Goal: Transaction & Acquisition: Book appointment/travel/reservation

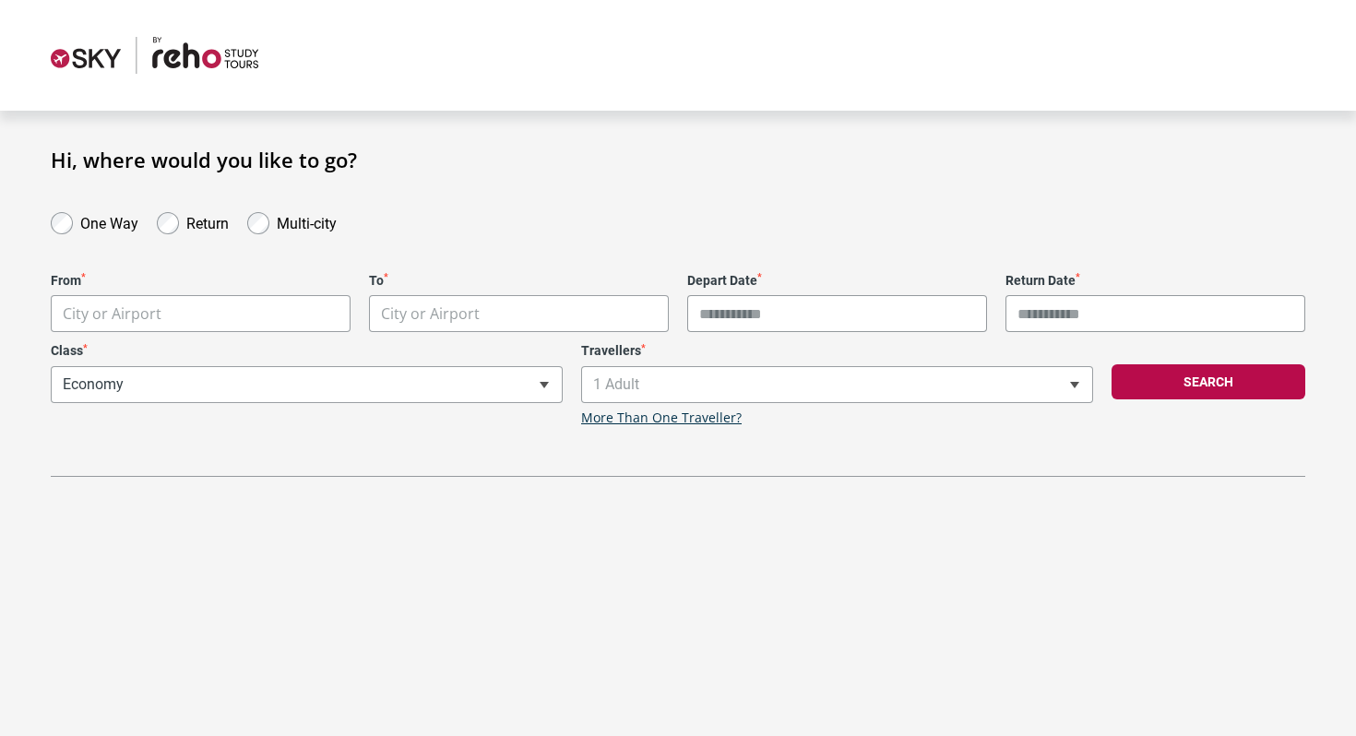
click at [102, 231] on label "One Way" at bounding box center [109, 221] width 58 height 22
click at [152, 301] on body "**********" at bounding box center [678, 368] width 1356 height 736
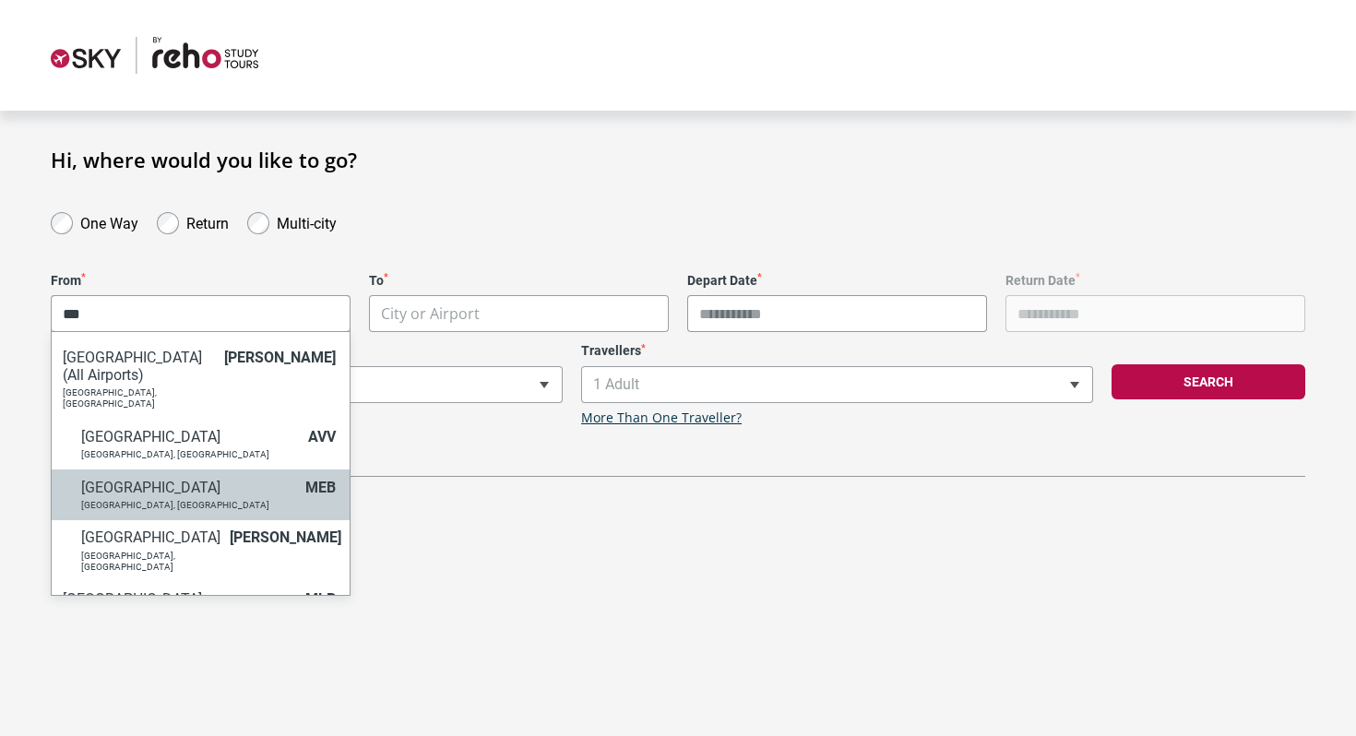
scroll to position [96, 0]
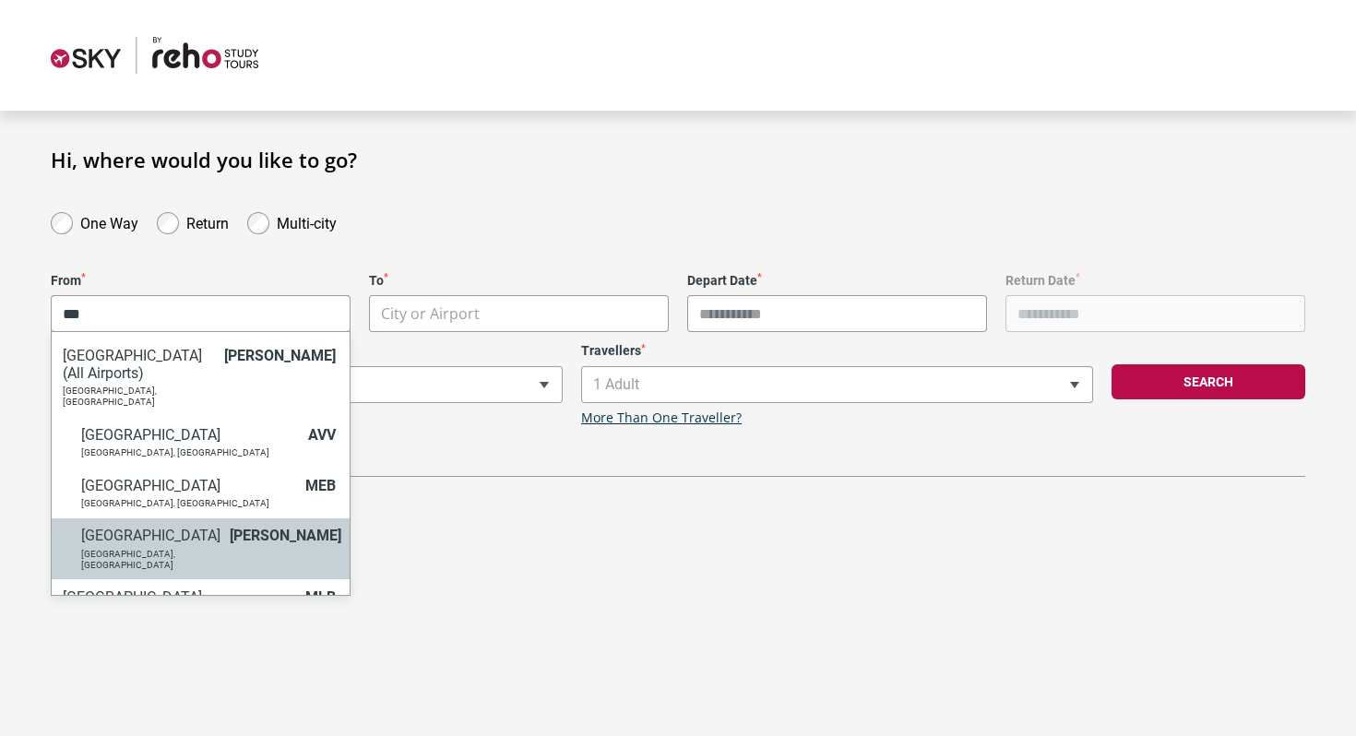
type input "***"
select select "MELA"
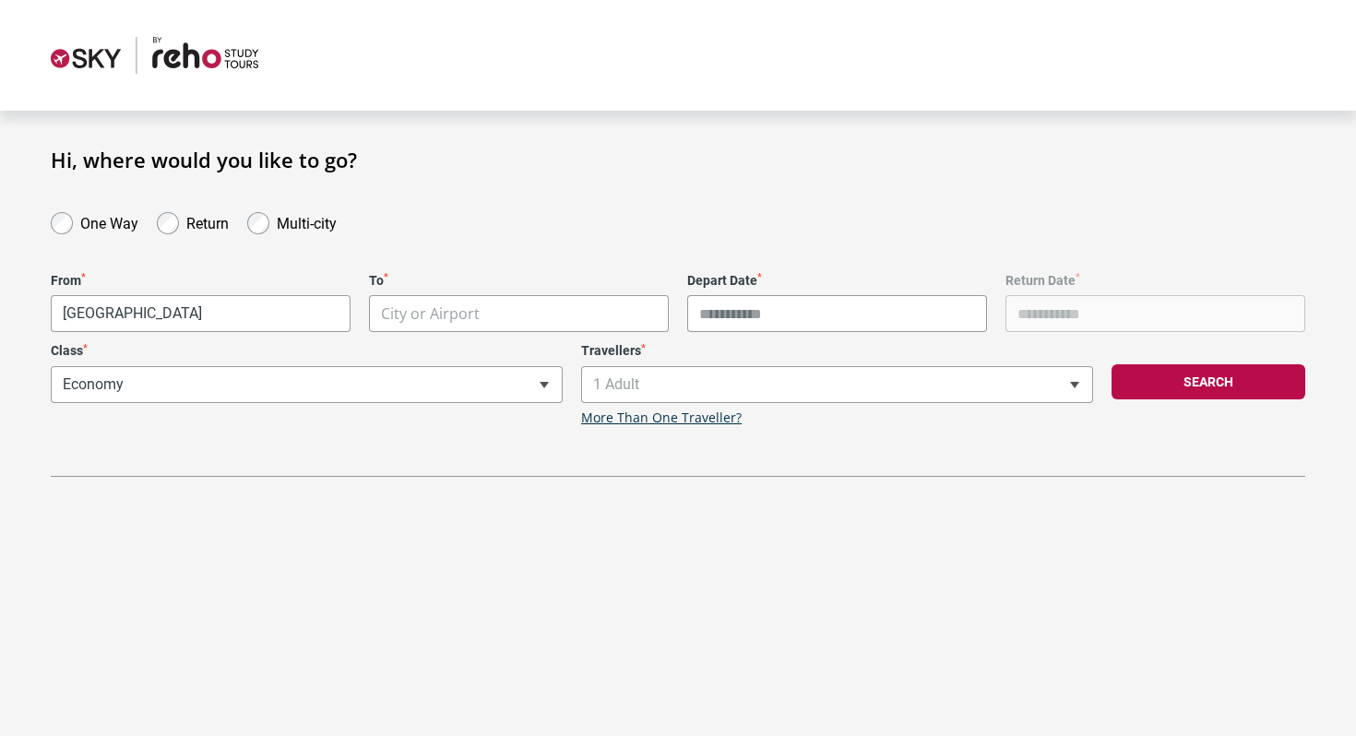
click at [443, 325] on body "**********" at bounding box center [678, 368] width 1356 height 736
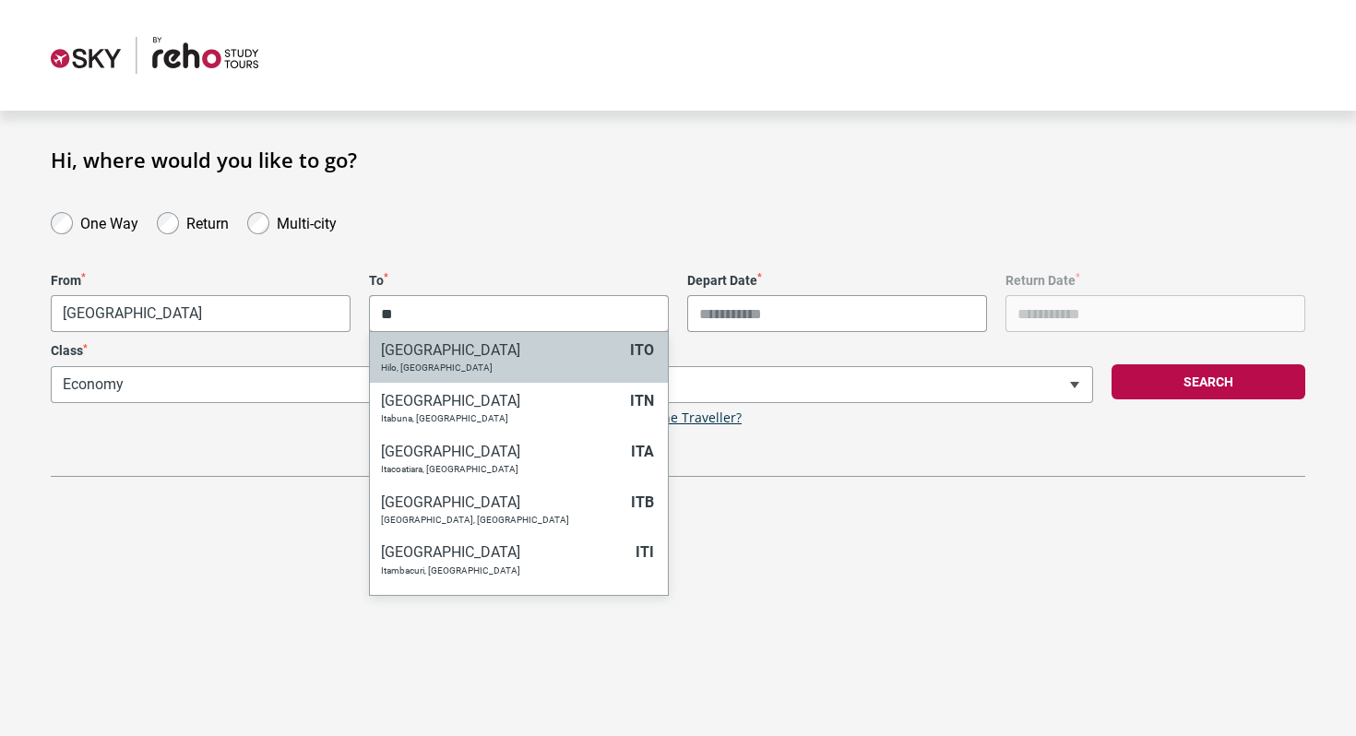
type input "*"
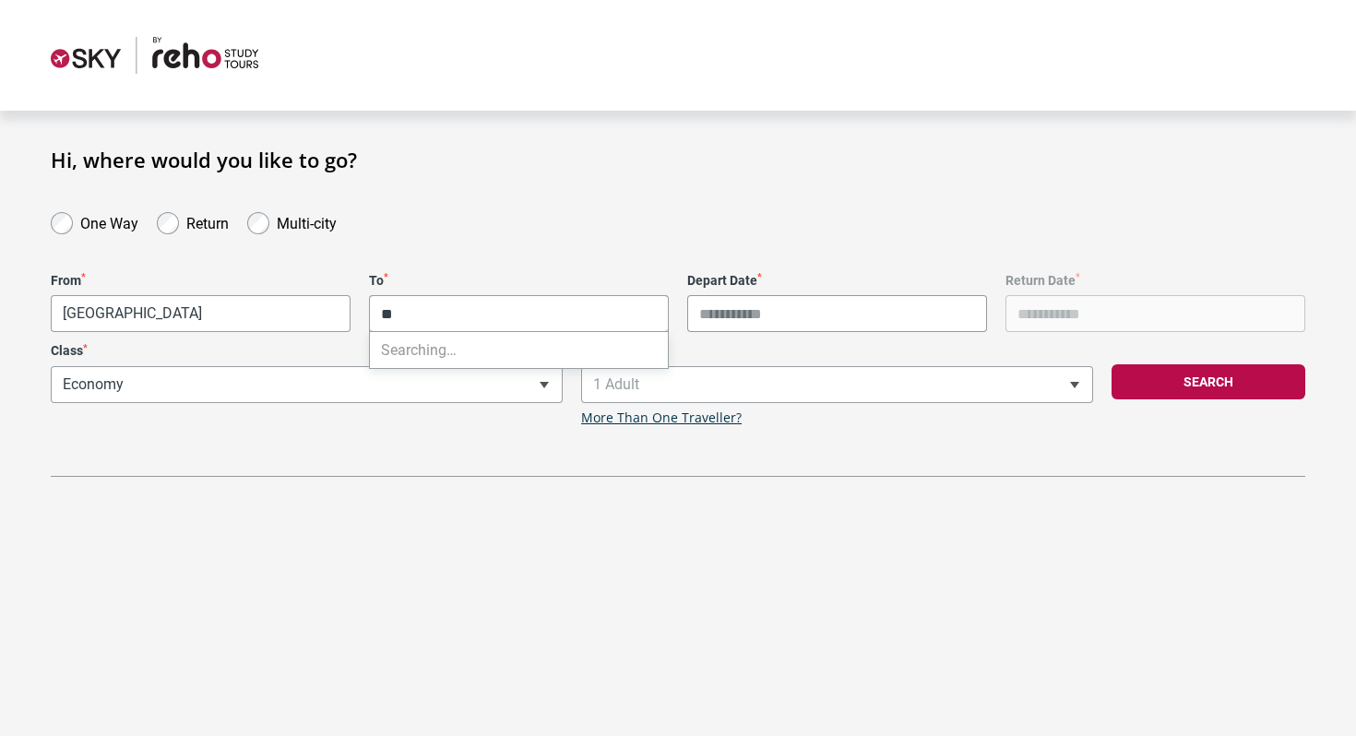
type input "*"
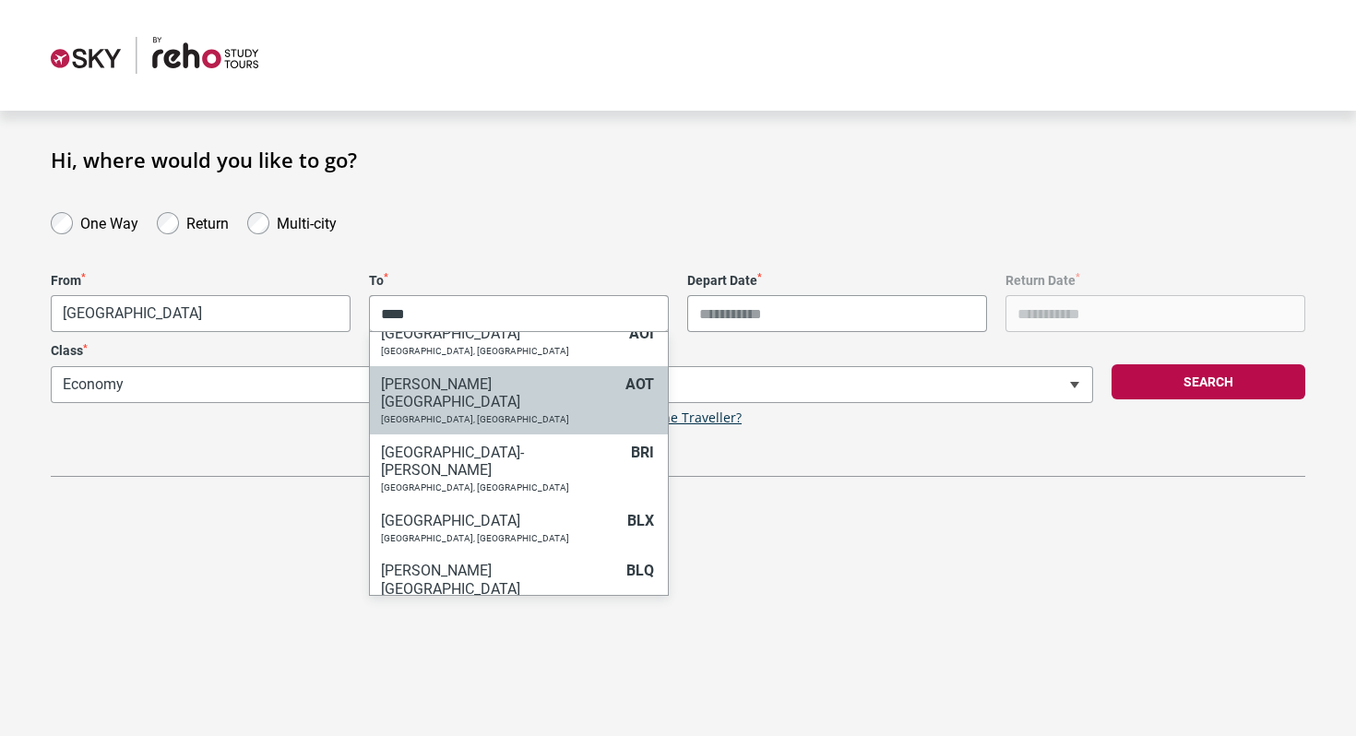
scroll to position [183, 0]
type input "*"
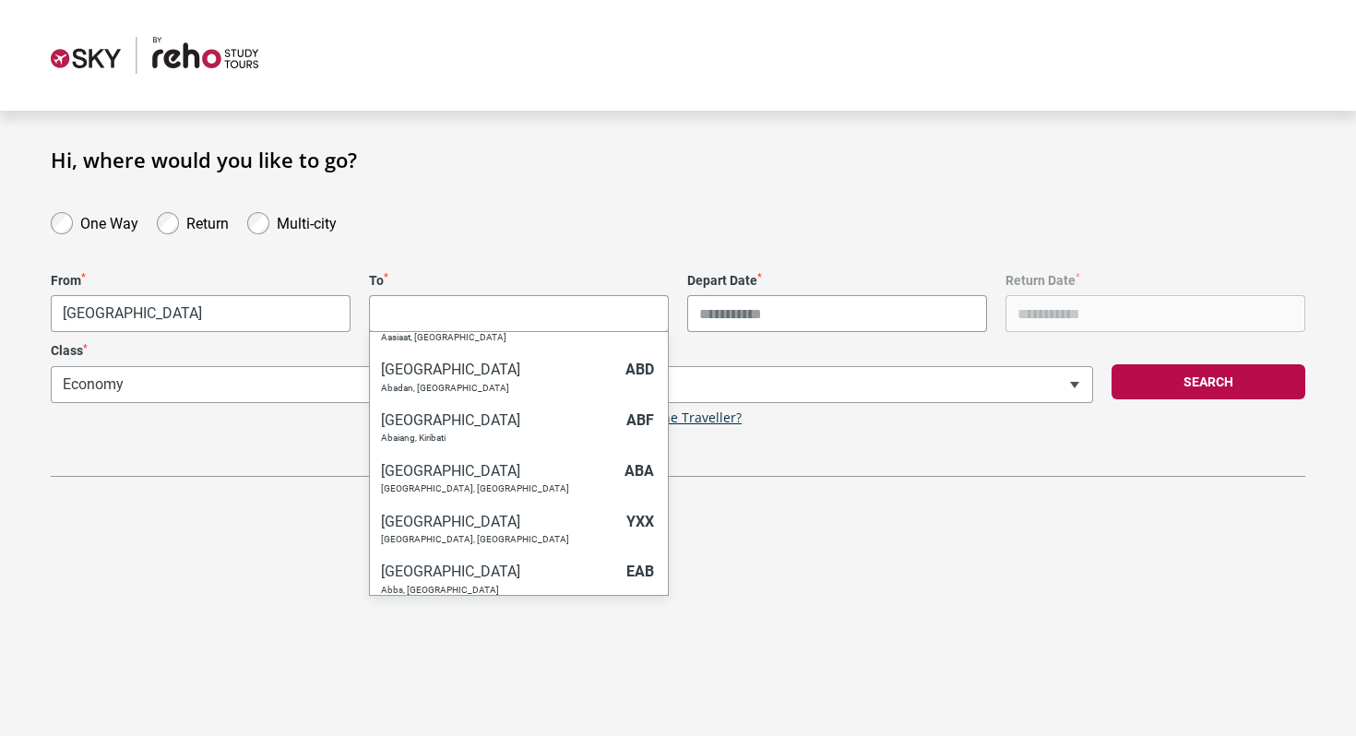
scroll to position [0, 0]
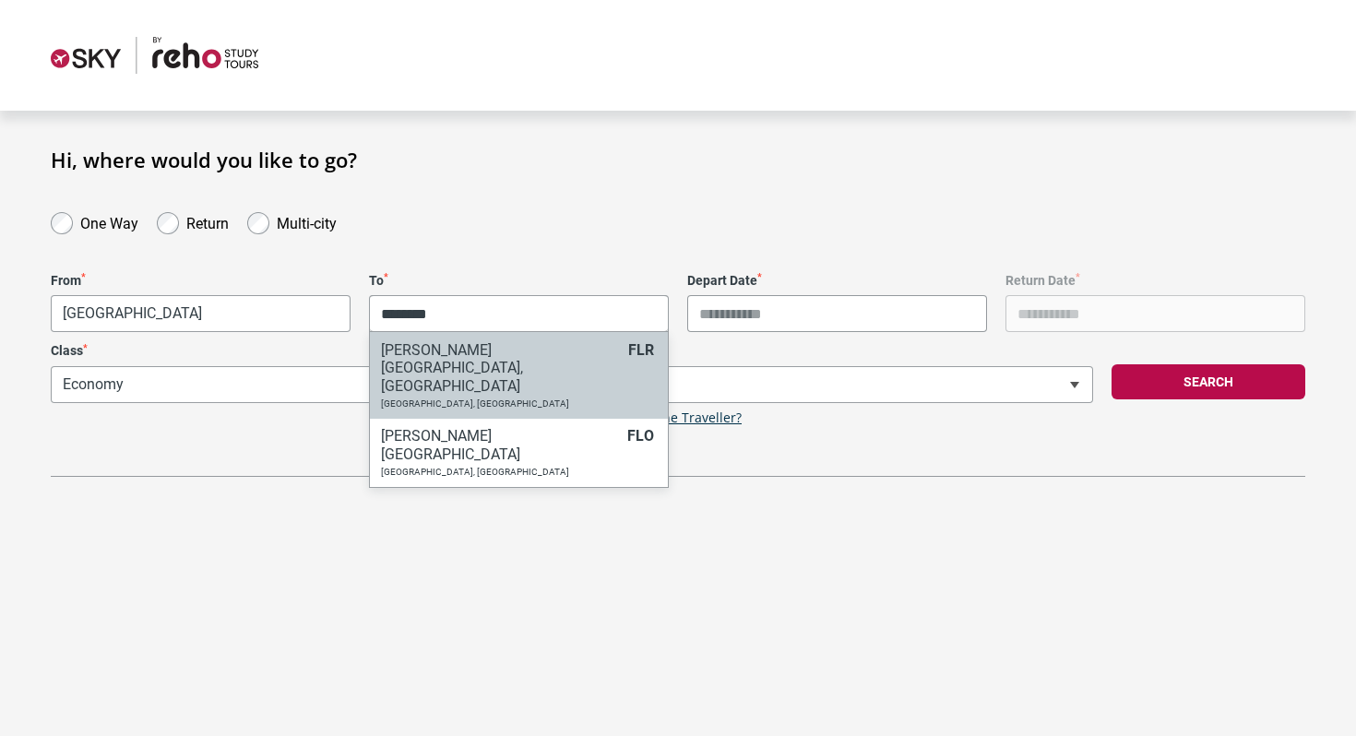
type input "********"
select select "FLRA"
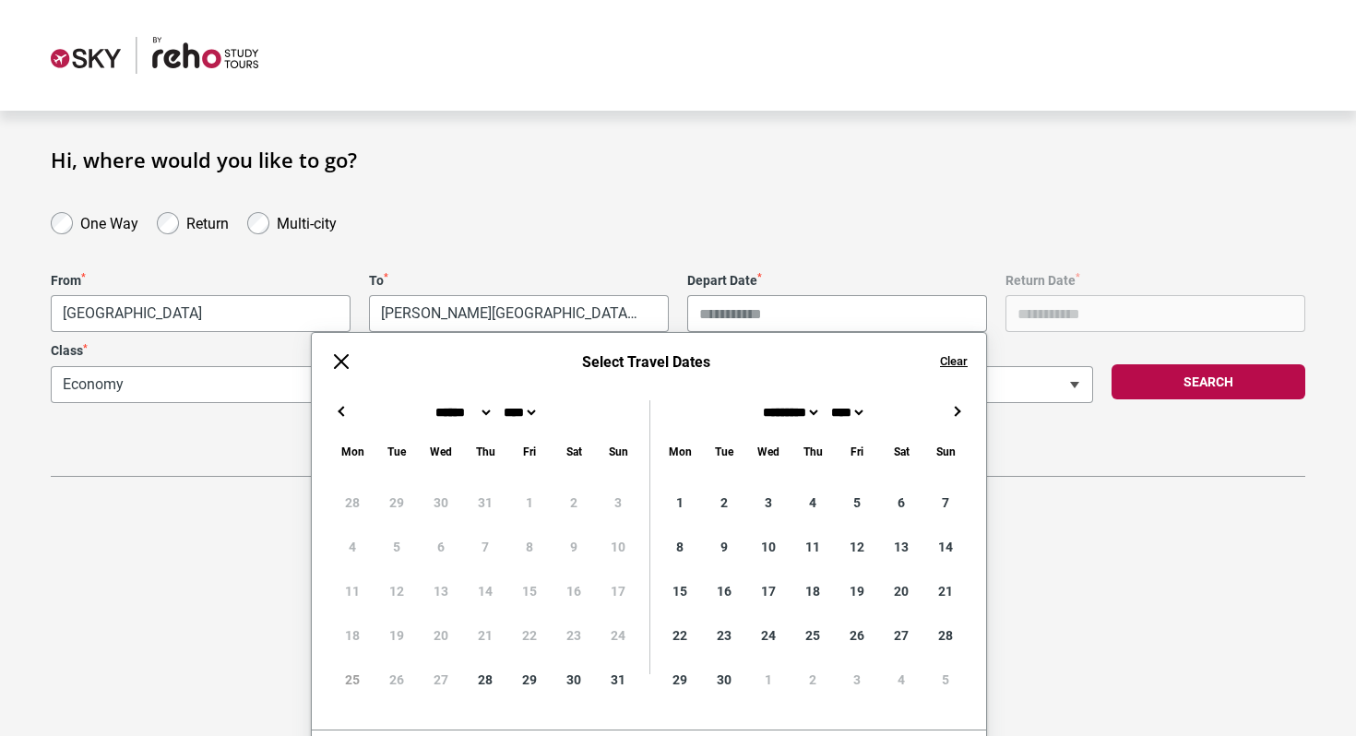
click at [770, 316] on input "Depart Date *" at bounding box center [837, 313] width 300 height 37
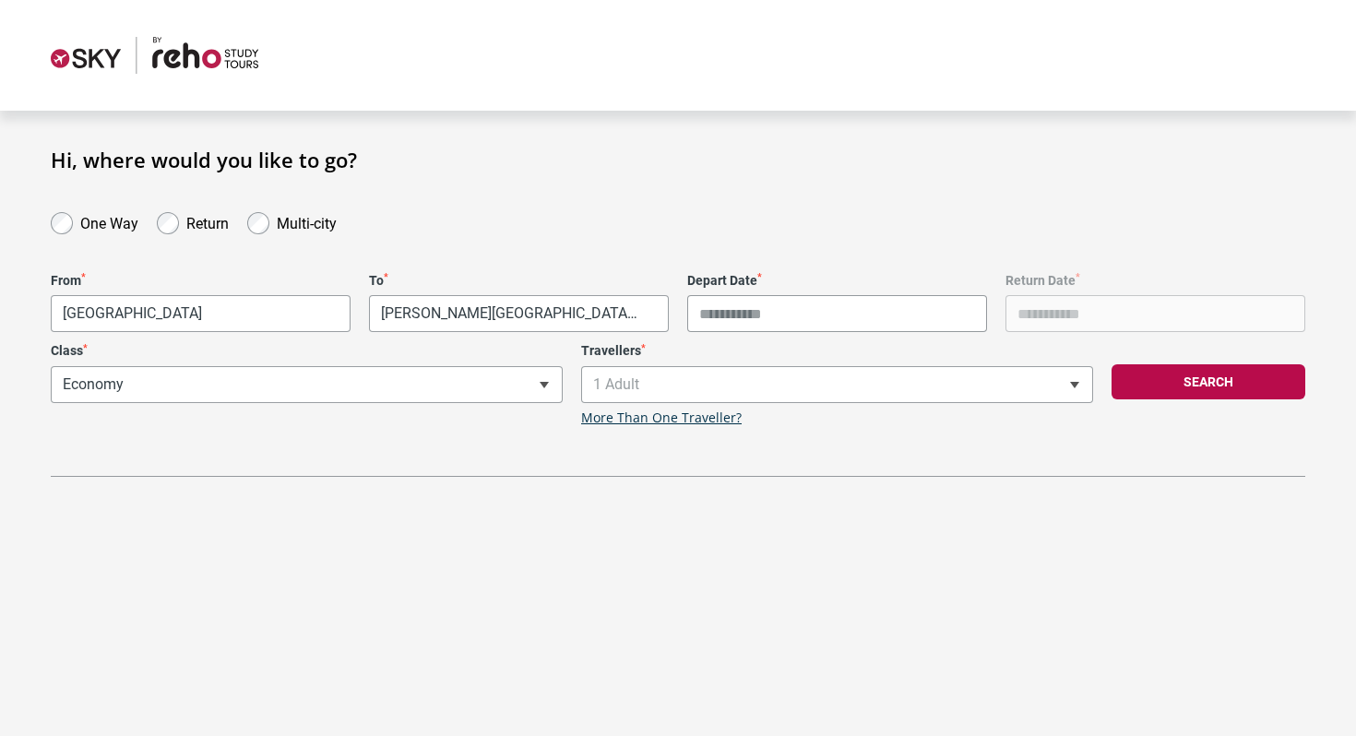
click at [753, 196] on div "**********" at bounding box center [678, 312] width 1328 height 329
click at [745, 296] on input "Depart Date *" at bounding box center [837, 313] width 300 height 37
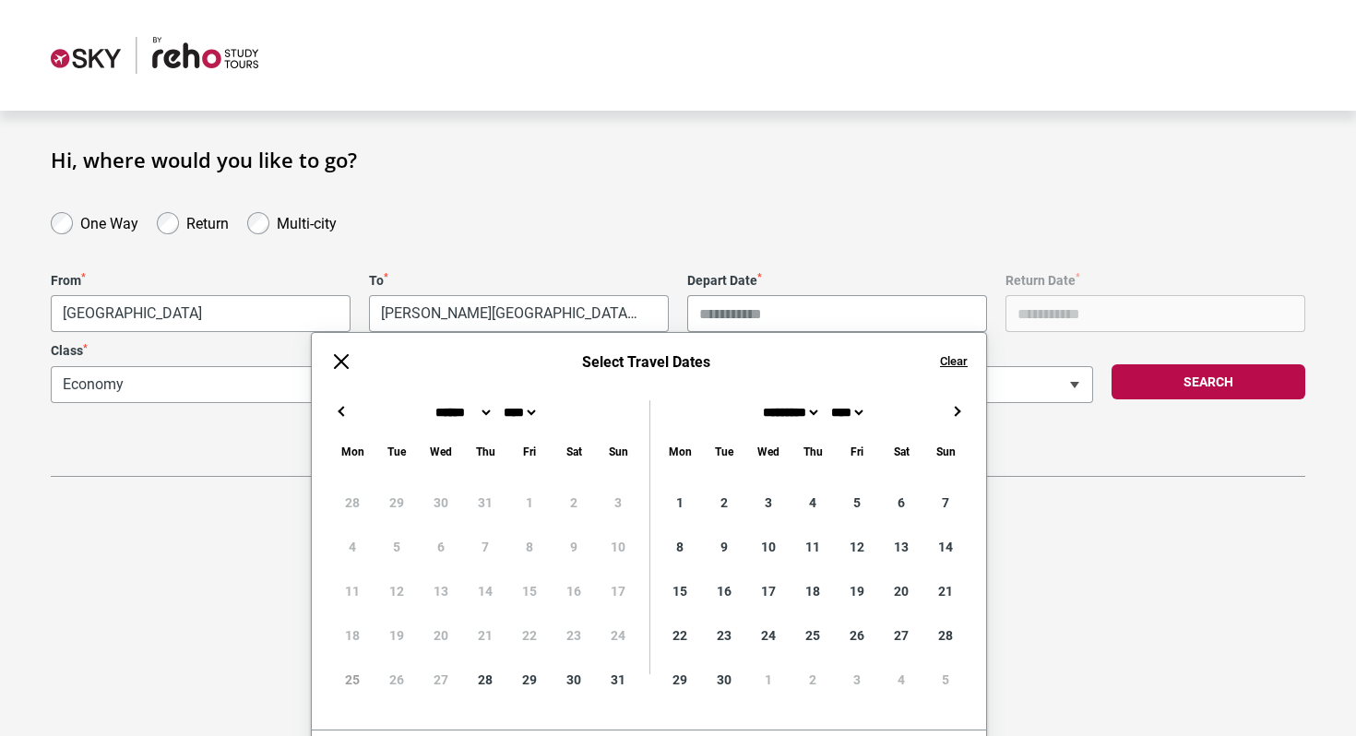
click at [952, 411] on button "→" at bounding box center [956, 411] width 22 height 22
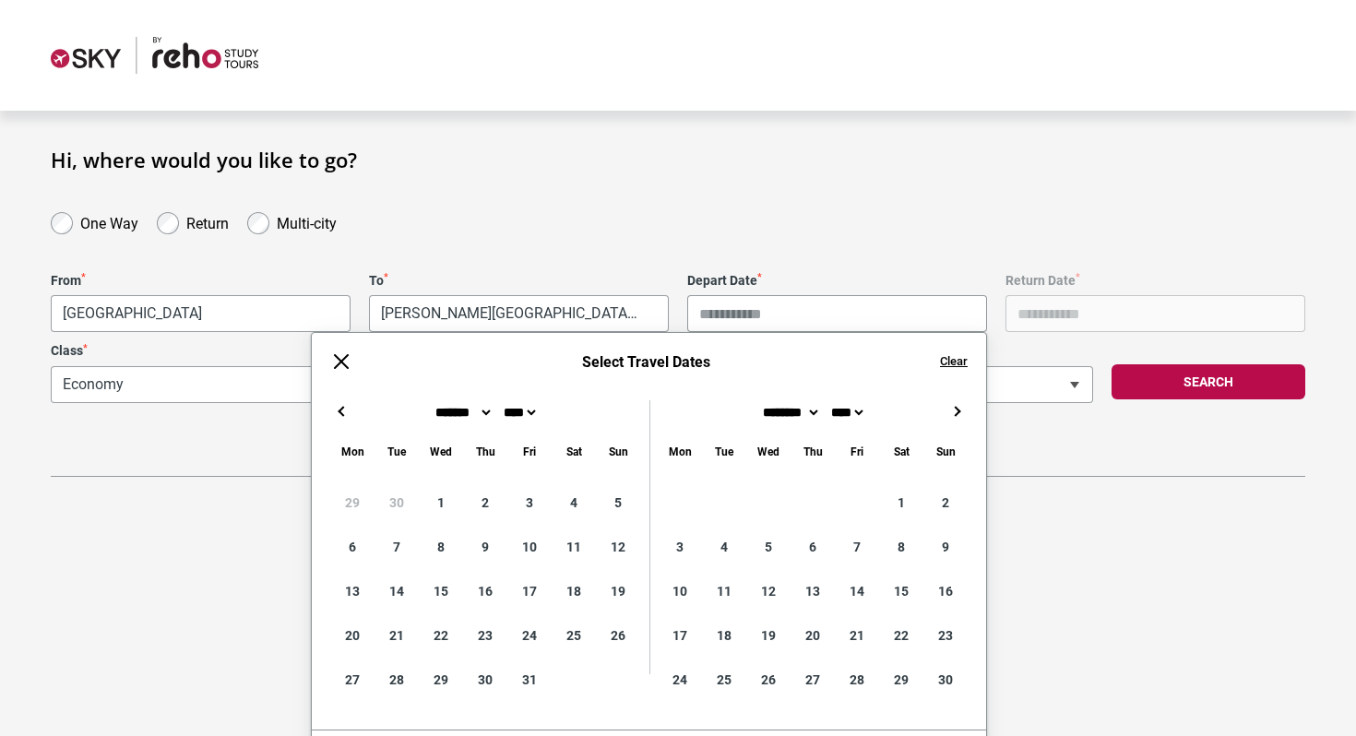
click at [952, 411] on button "→" at bounding box center [956, 411] width 22 height 22
click at [336, 415] on button "←" at bounding box center [341, 411] width 22 height 22
type input "**********"
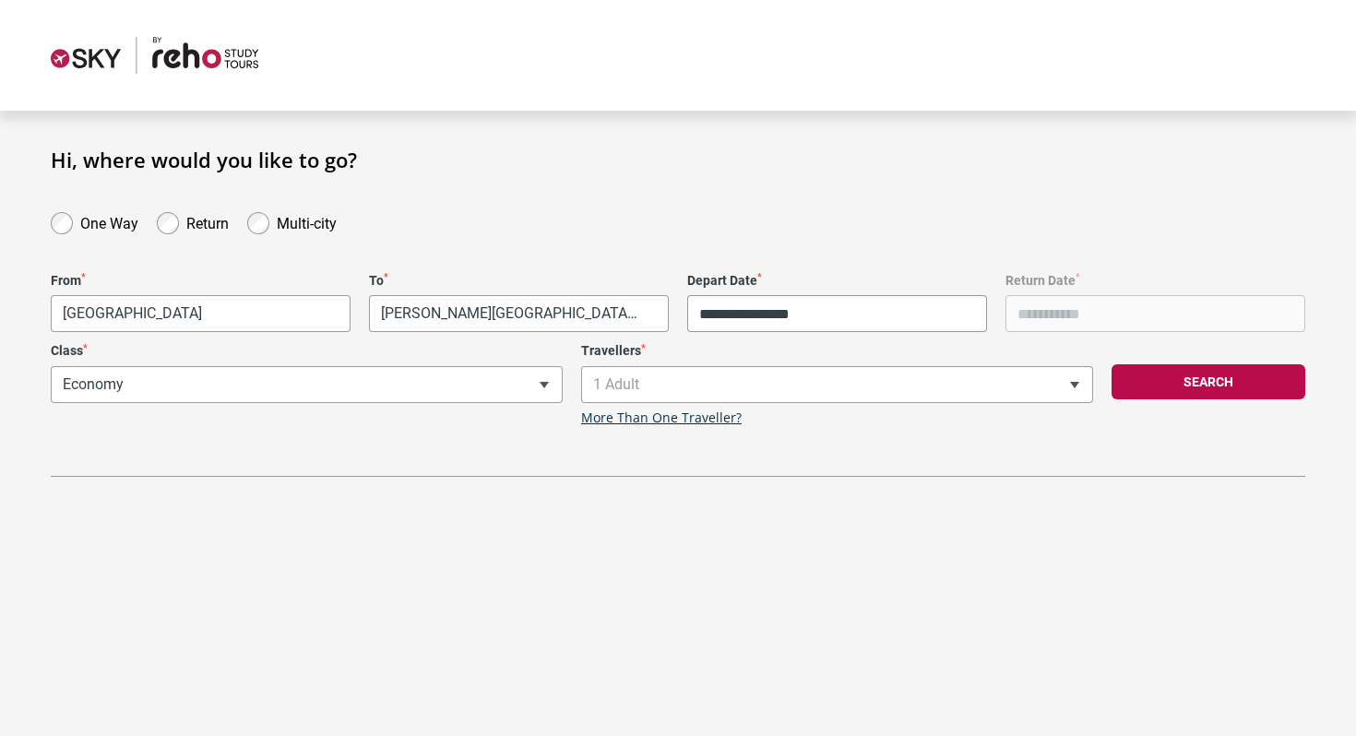
click at [1021, 493] on section "**********" at bounding box center [678, 312] width 1356 height 403
click at [401, 387] on div "**********" at bounding box center [307, 384] width 530 height 83
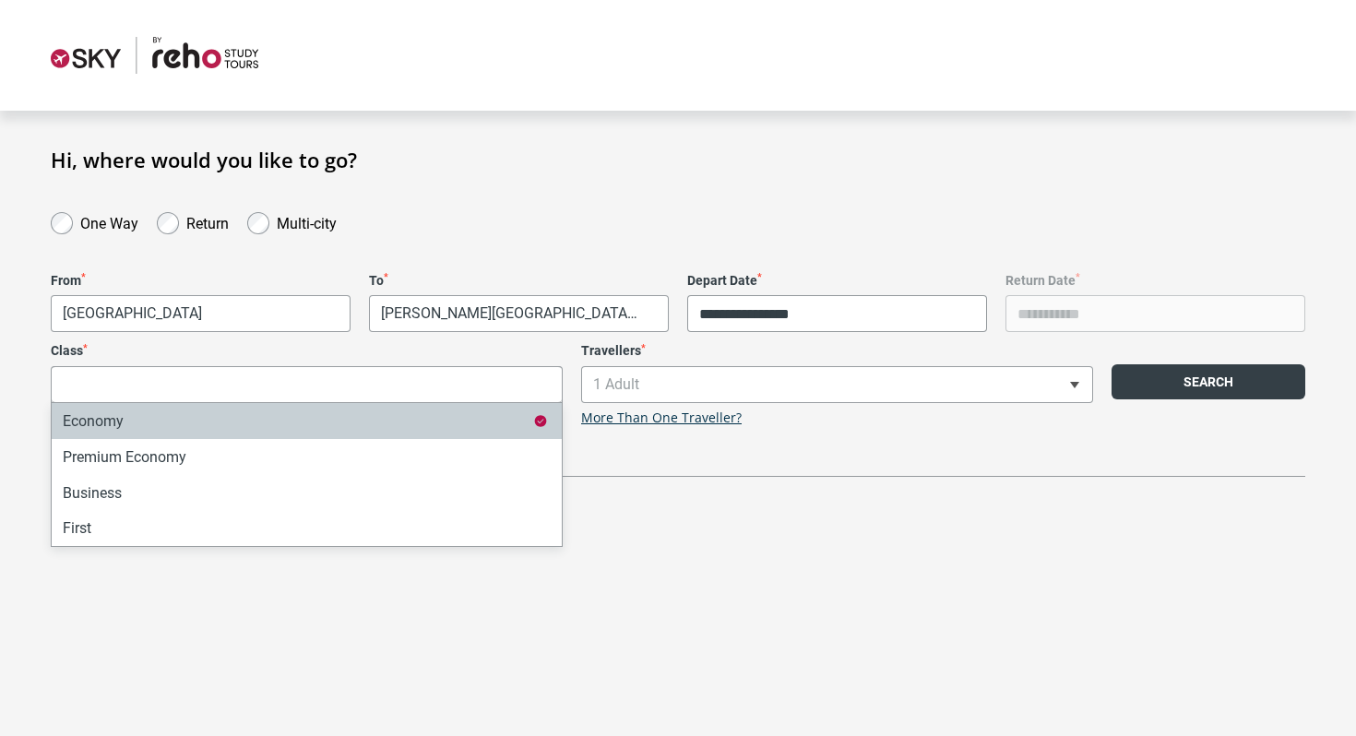
click at [1125, 377] on button "Search" at bounding box center [1209, 381] width 194 height 35
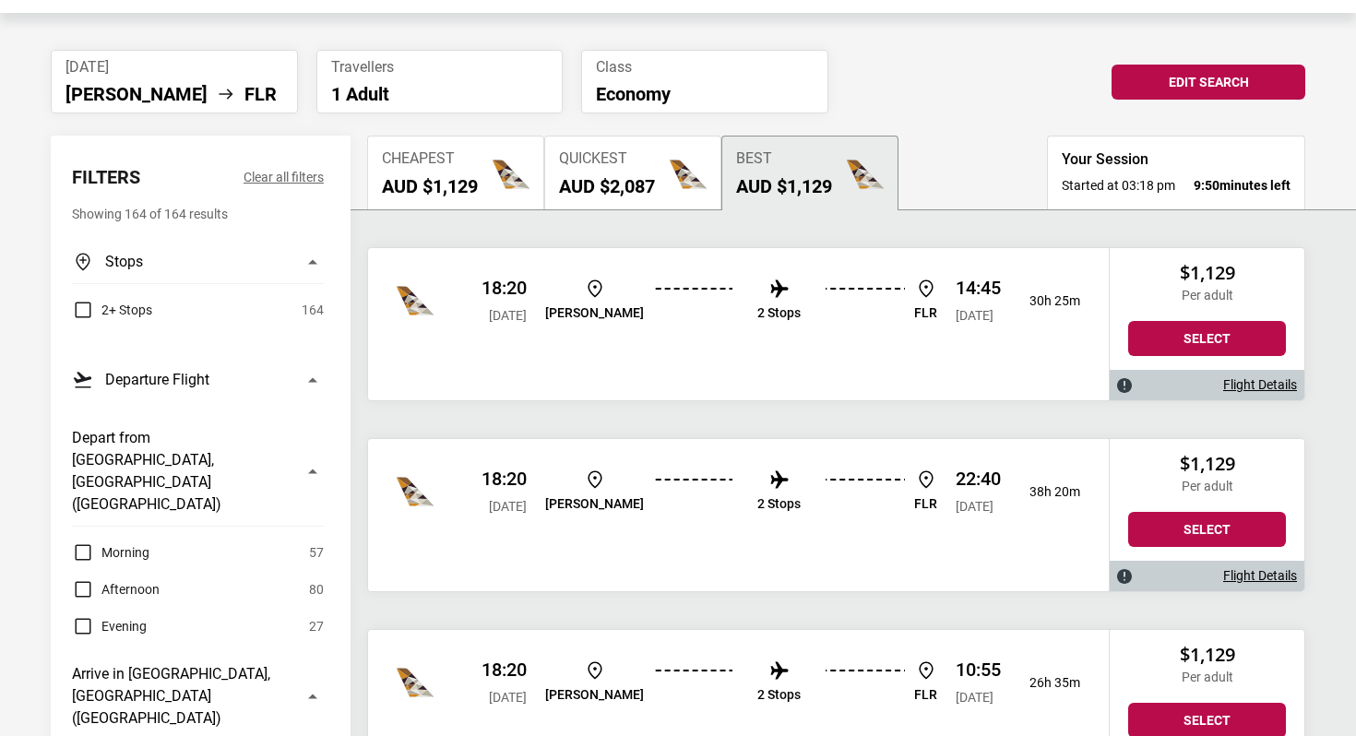
scroll to position [100, 0]
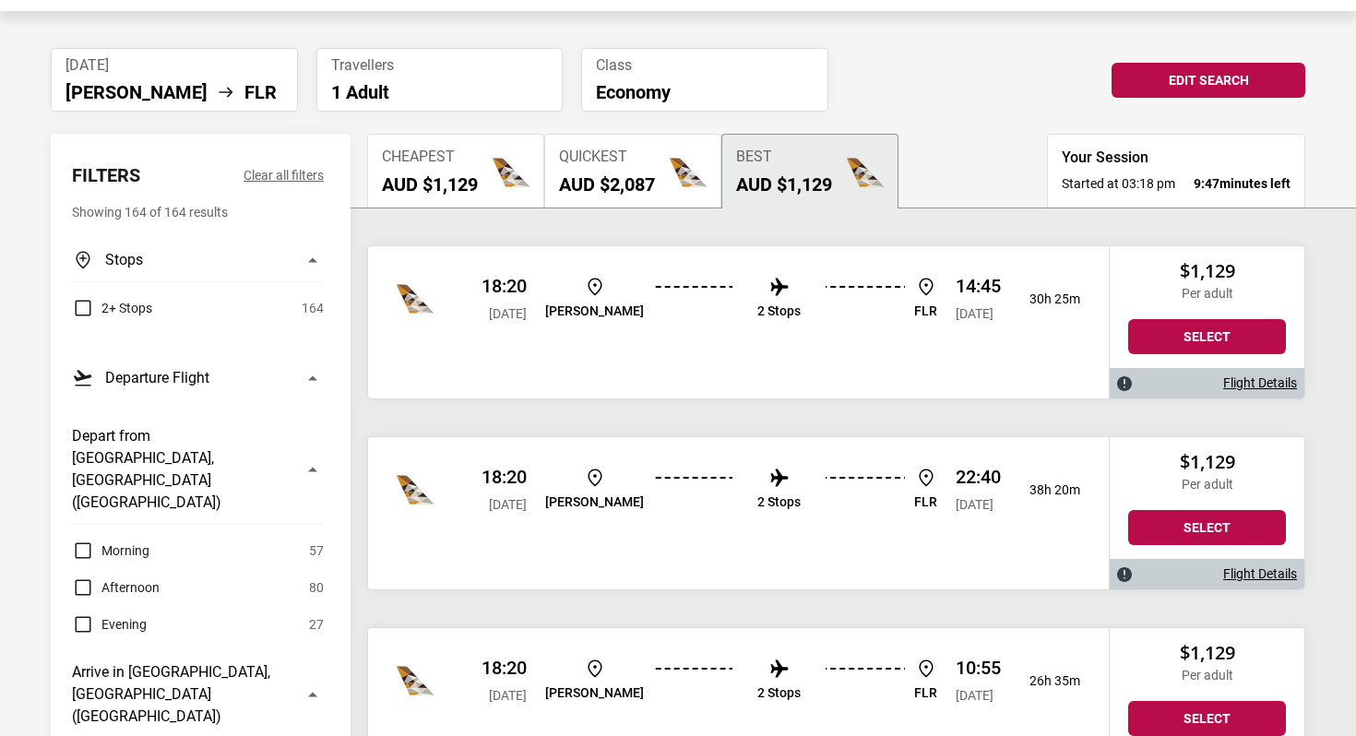
click at [768, 295] on img at bounding box center [779, 287] width 22 height 22
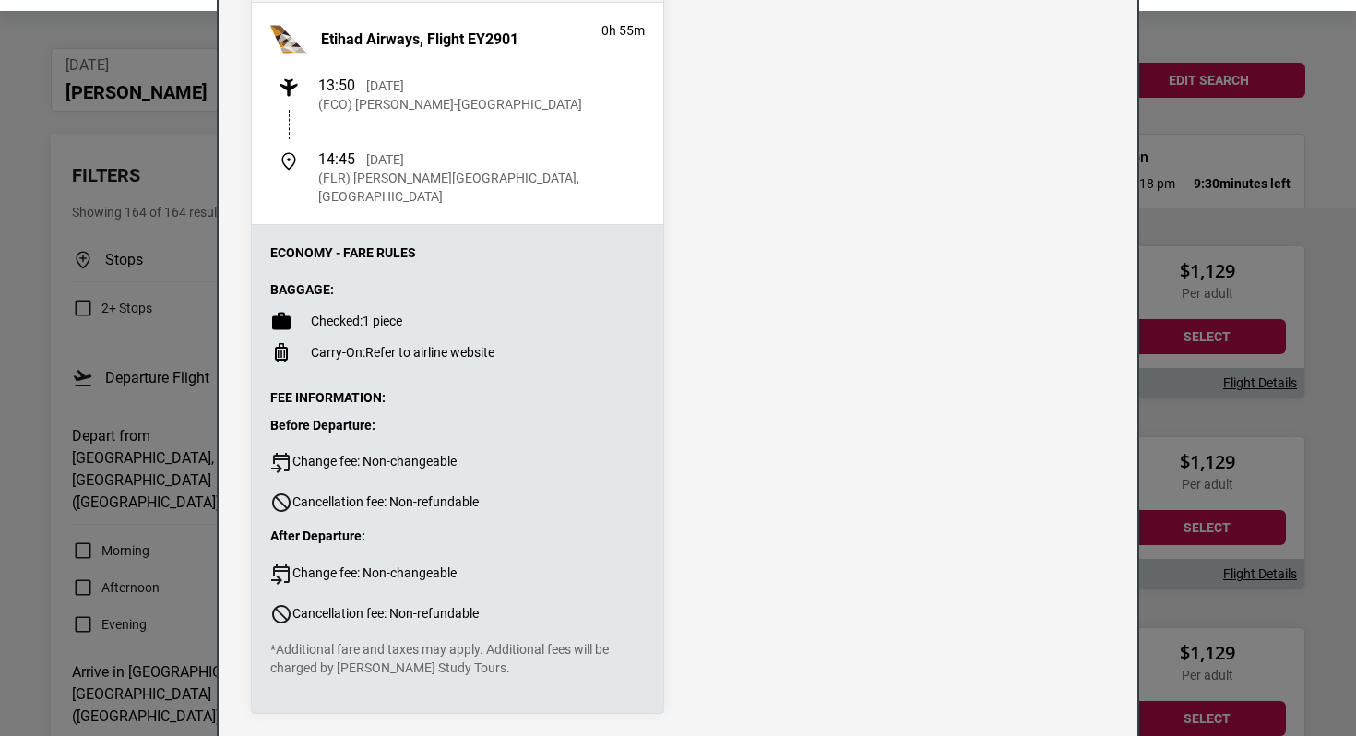
scroll to position [719, 0]
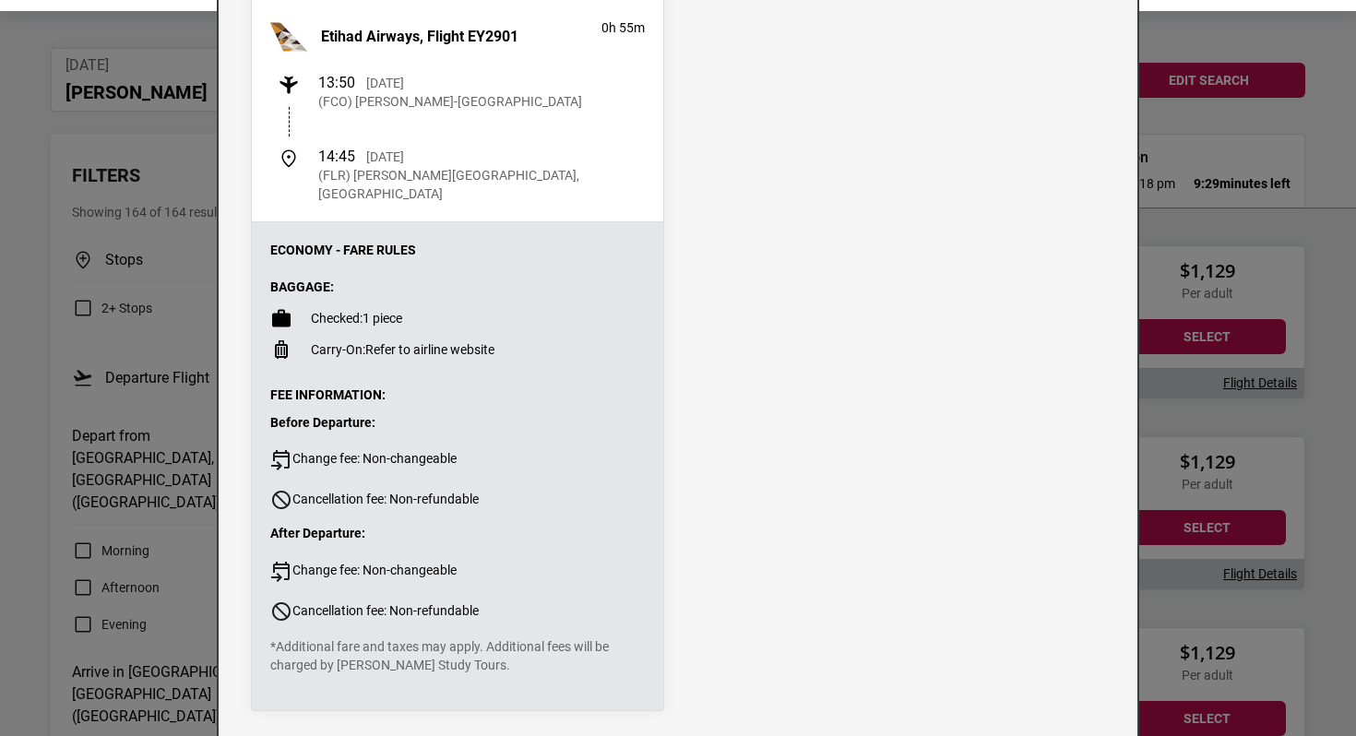
click at [1188, 337] on div "Flight Details Departing - [DATE] Etihad Airways, Flight EY461 13h 50m 18:20 [D…" at bounding box center [678, 368] width 1356 height 736
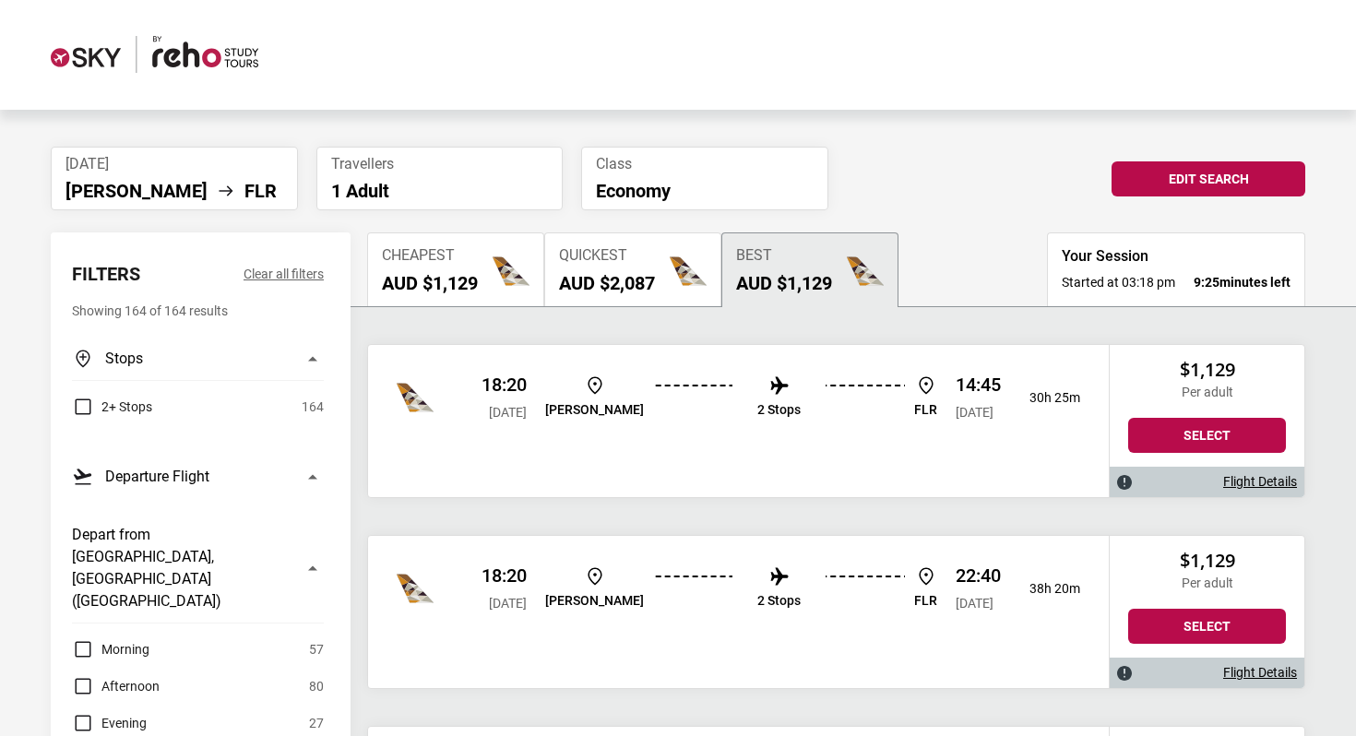
scroll to position [0, 0]
click at [1101, 184] on div "[DATE] [PERSON_NAME] FLR Travellers 1 Adult Class Economy" at bounding box center [572, 180] width 1061 height 64
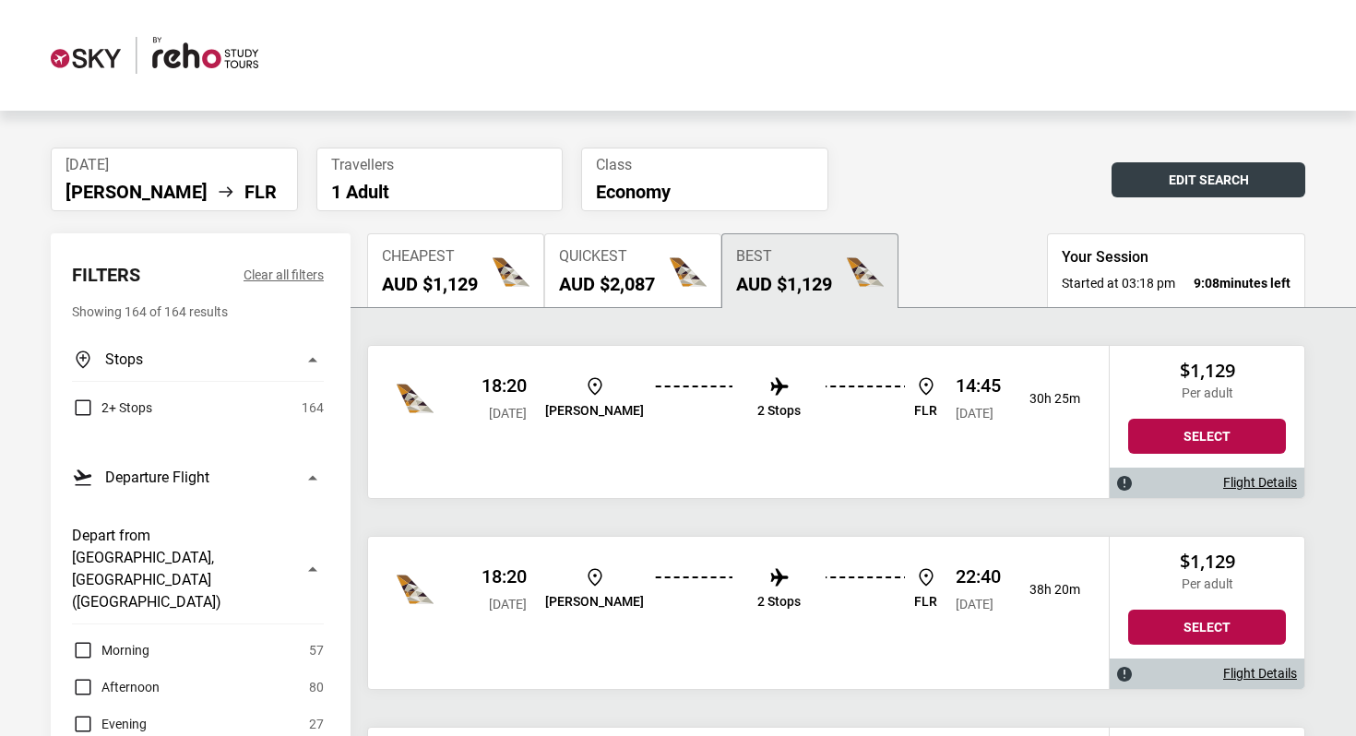
click at [1123, 184] on button "Edit Search" at bounding box center [1209, 179] width 194 height 35
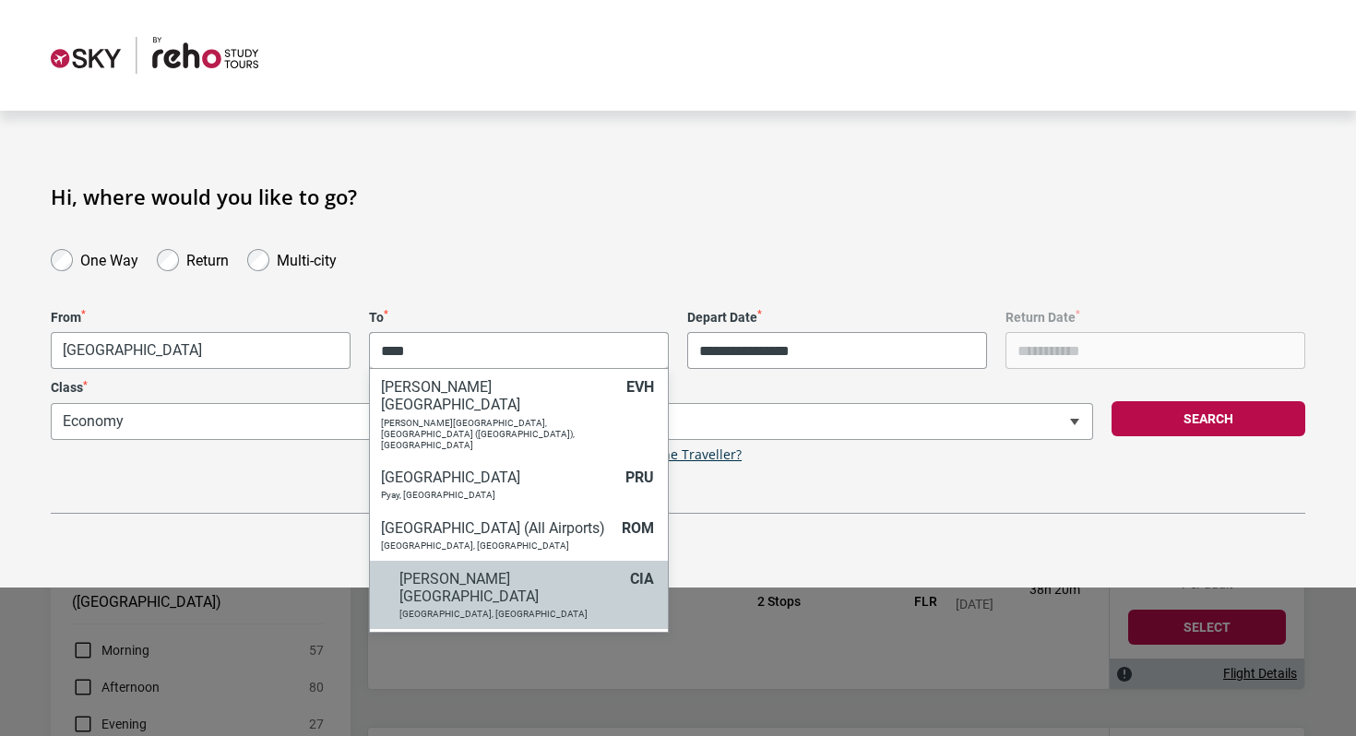
scroll to position [25, 0]
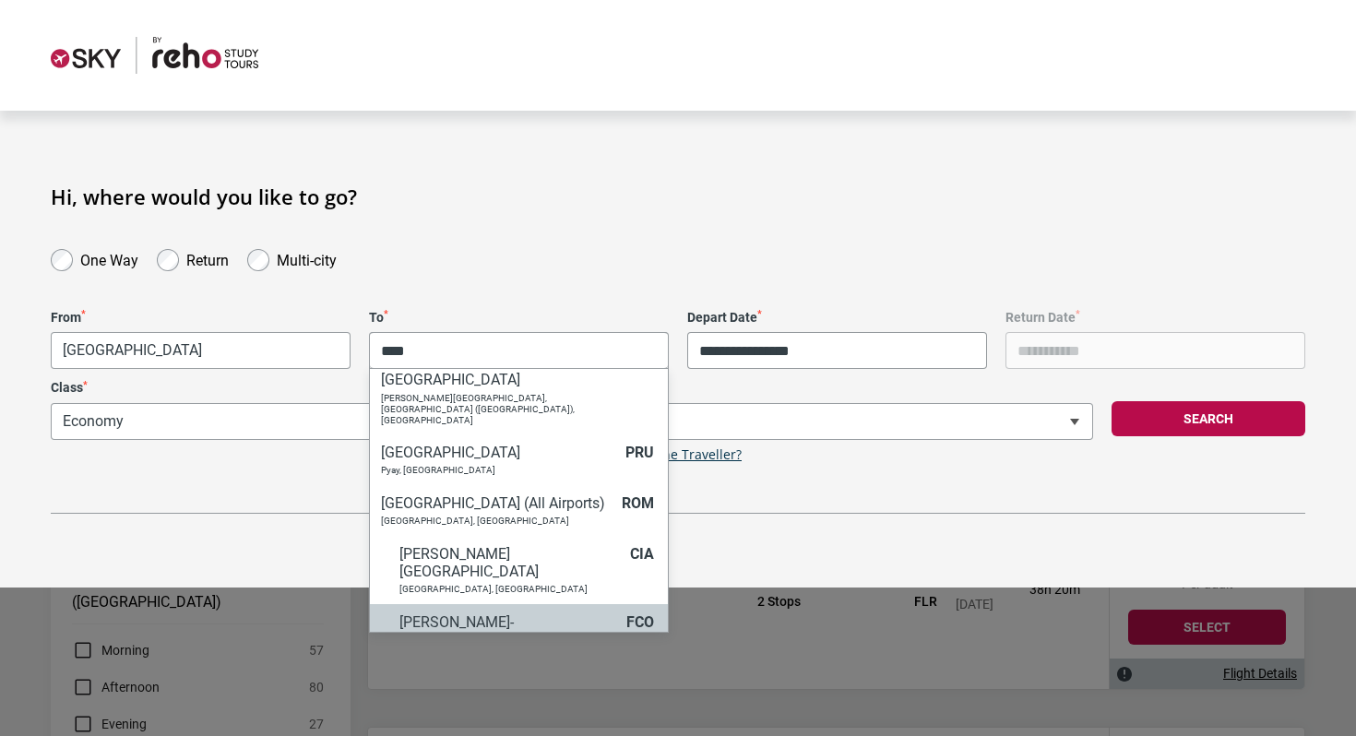
type input "****"
select select "FCOA"
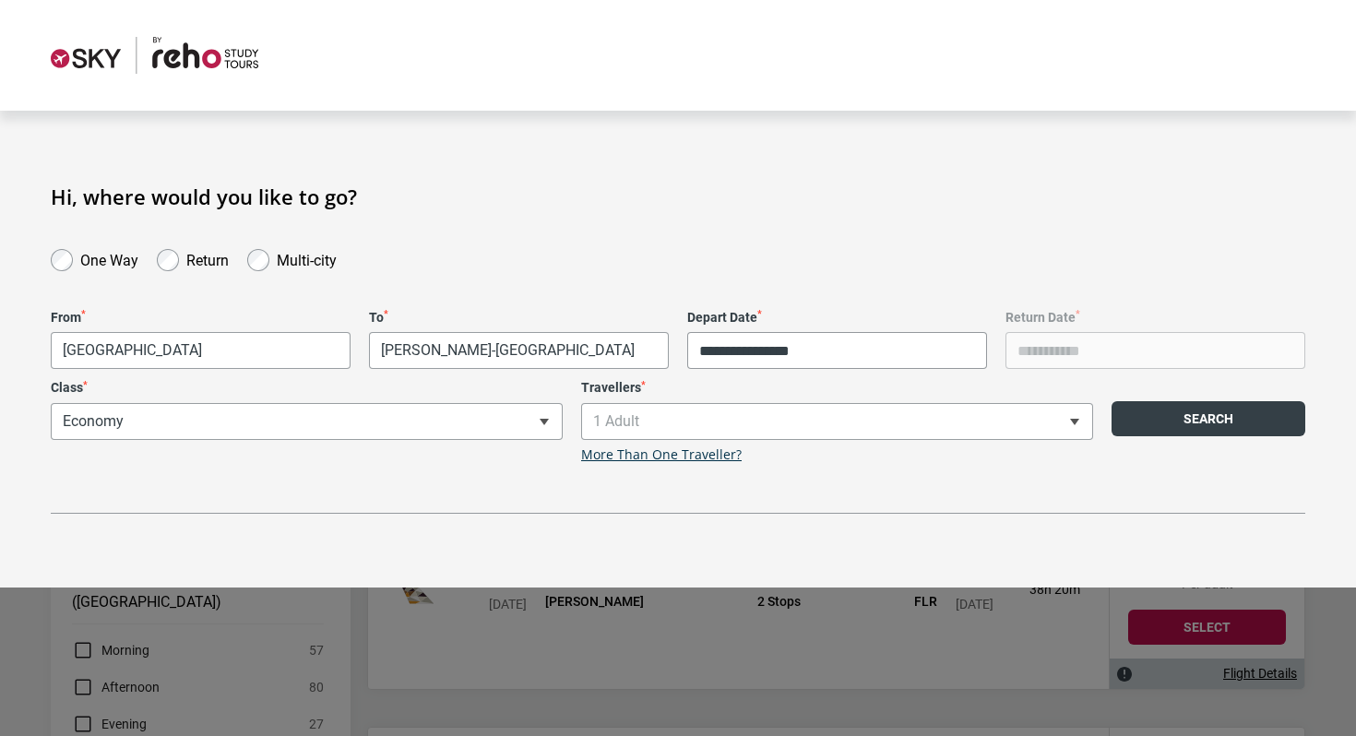
click at [1169, 422] on button "Search" at bounding box center [1209, 418] width 194 height 35
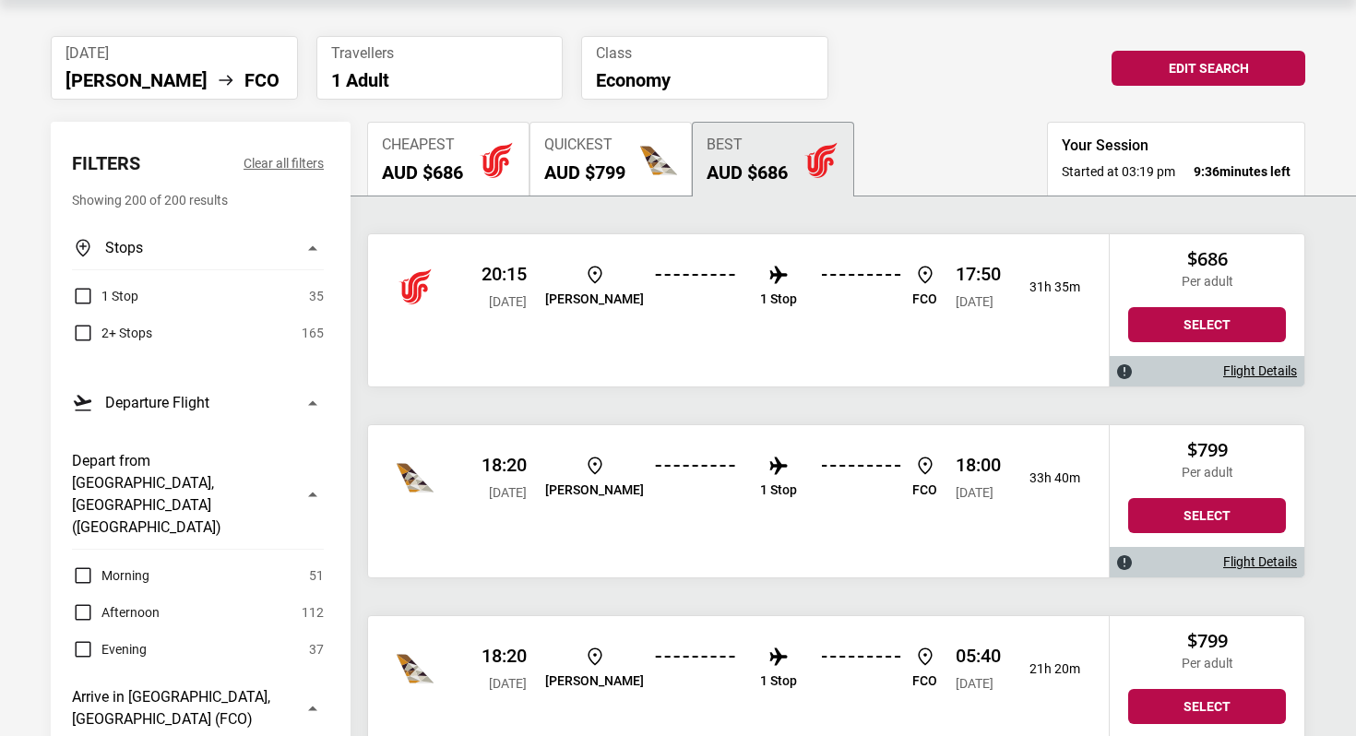
scroll to position [116, 0]
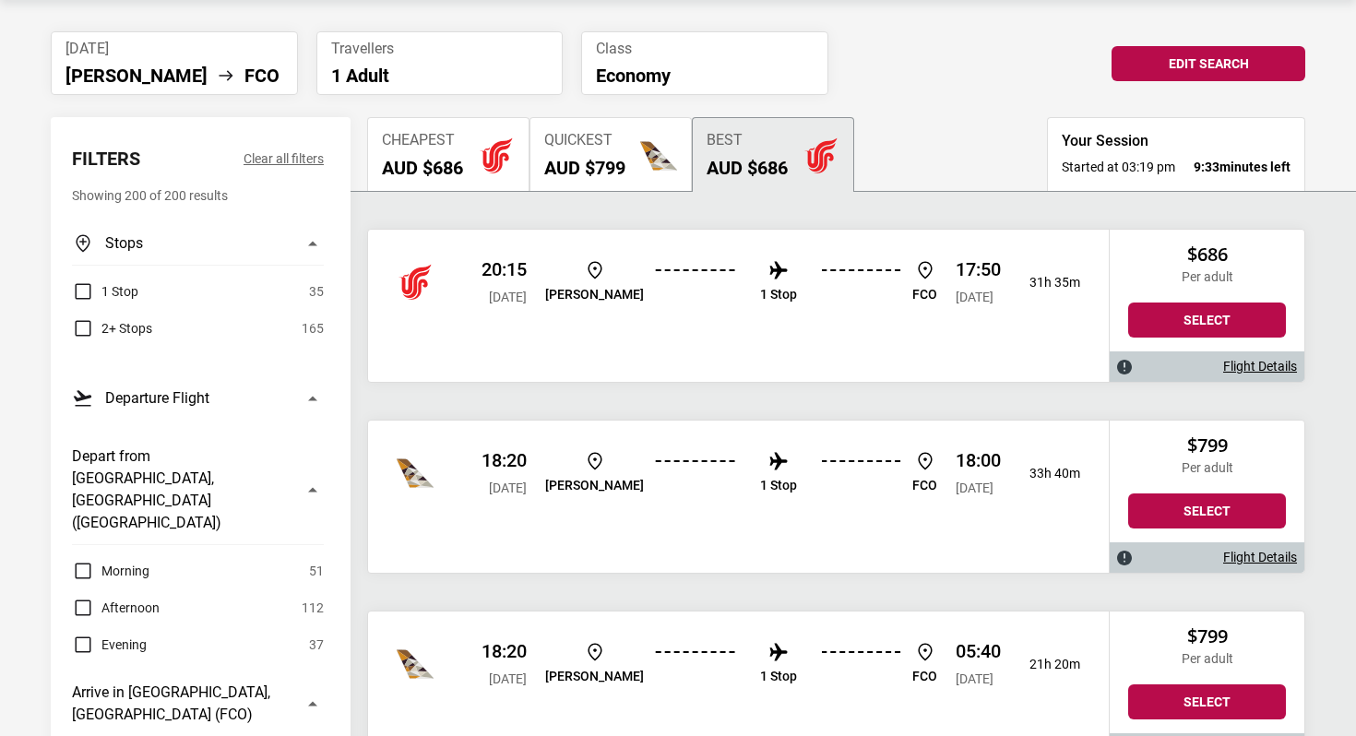
click at [1066, 456] on div "18:20 [DATE] [PERSON_NAME] 1 Stop FCO 18:00 [DATE] 33h 40m" at bounding box center [738, 473] width 741 height 105
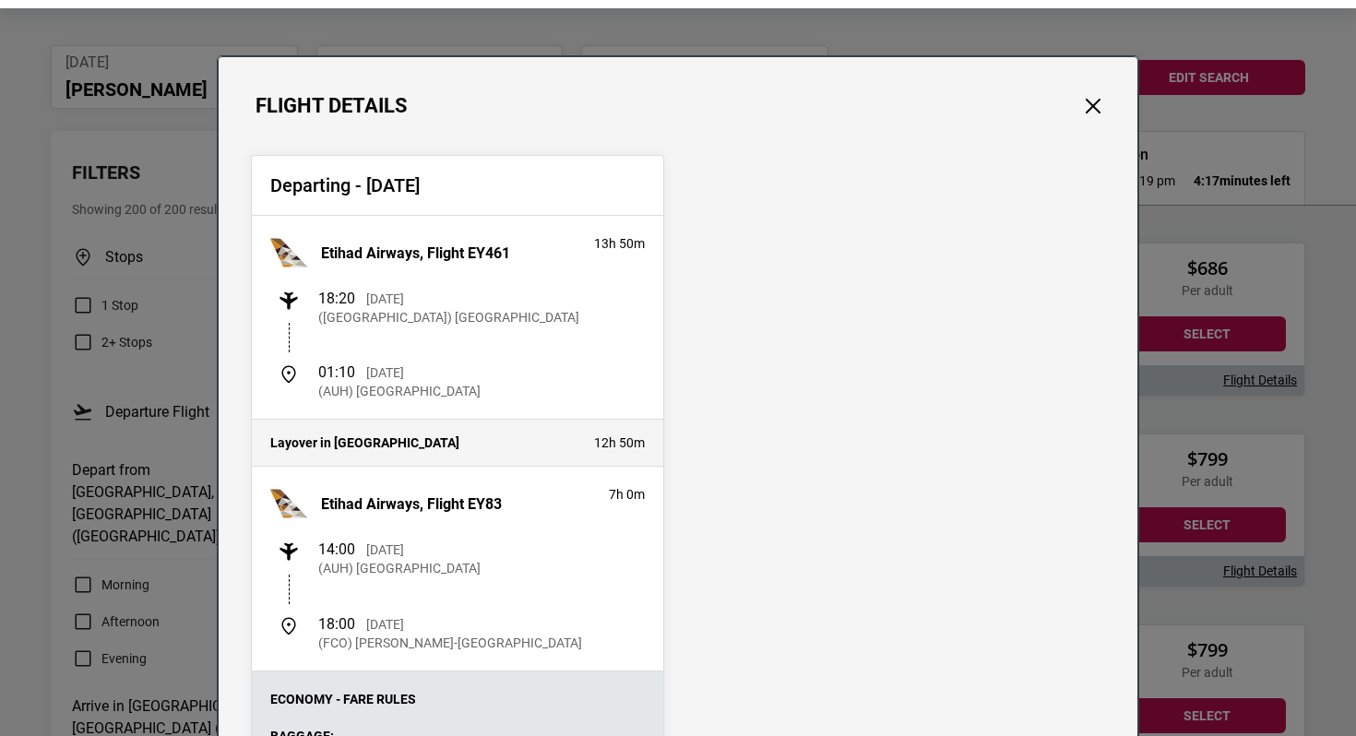
scroll to position [98, 0]
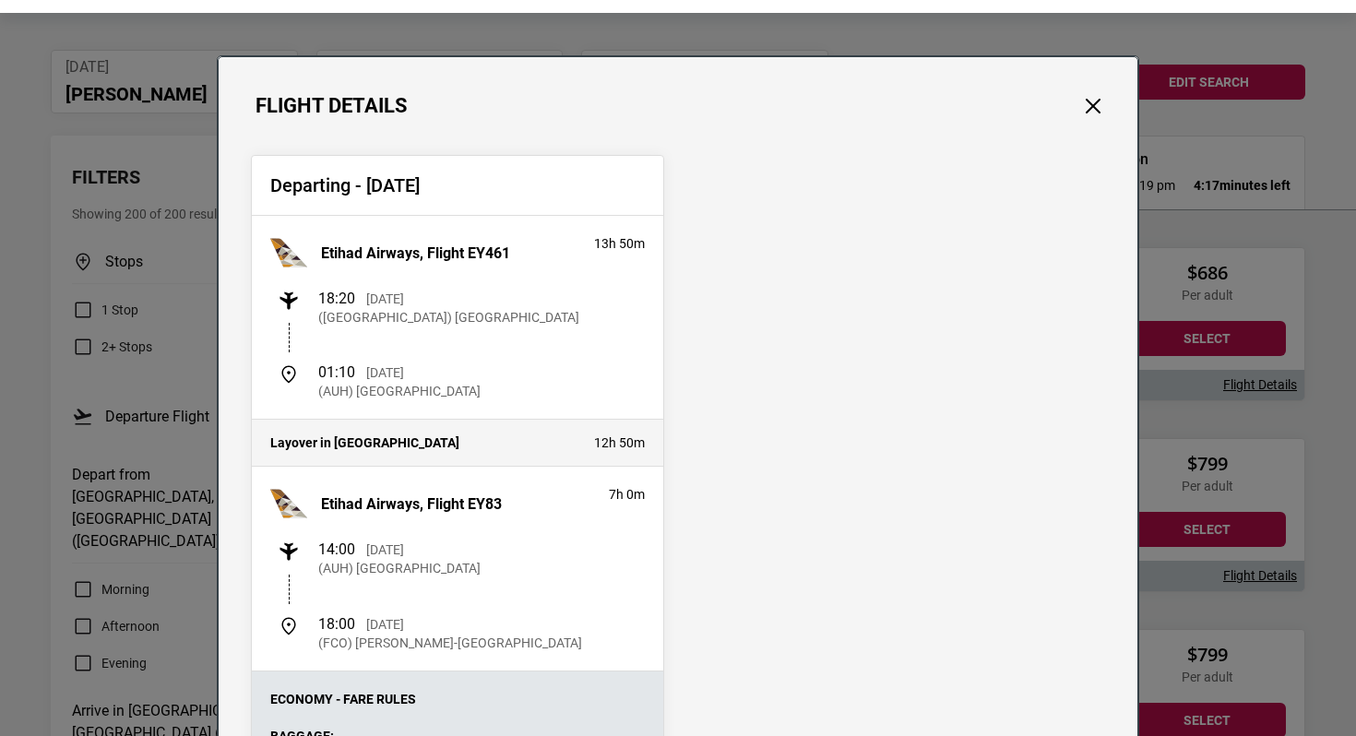
click at [199, 239] on div "Flight Details Departing - [DATE] Etihad Airways, Flight EY461 13h 50m 18:20 [D…" at bounding box center [678, 368] width 1356 height 736
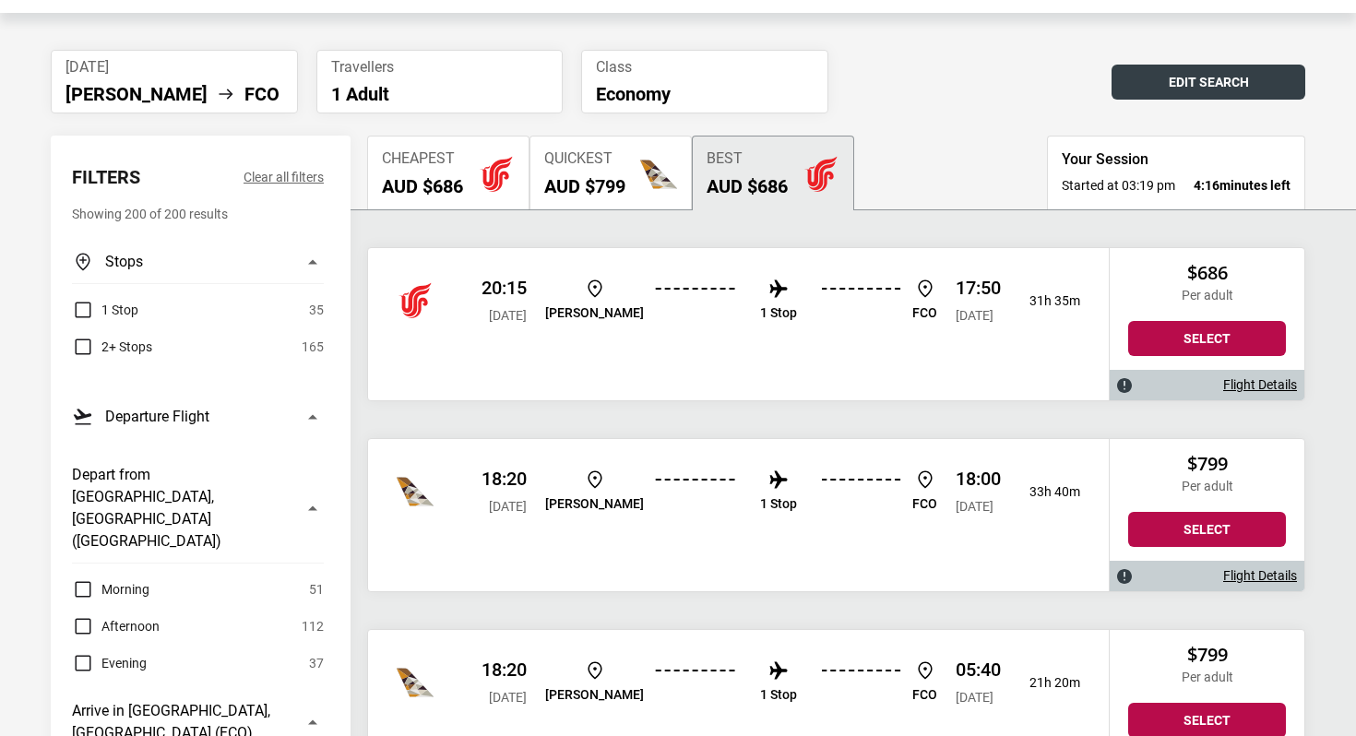
click at [1210, 81] on button "Edit Search" at bounding box center [1209, 82] width 194 height 35
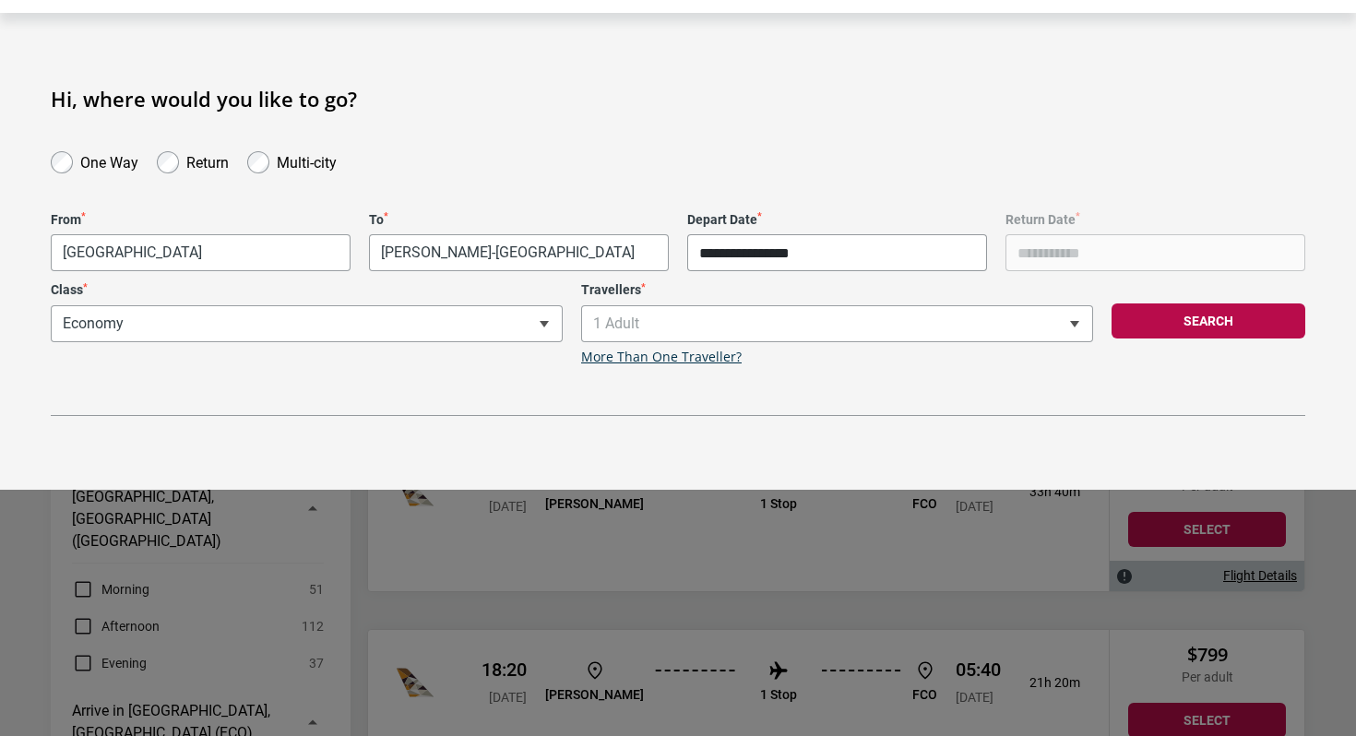
click at [755, 256] on input "**********" at bounding box center [837, 252] width 300 height 37
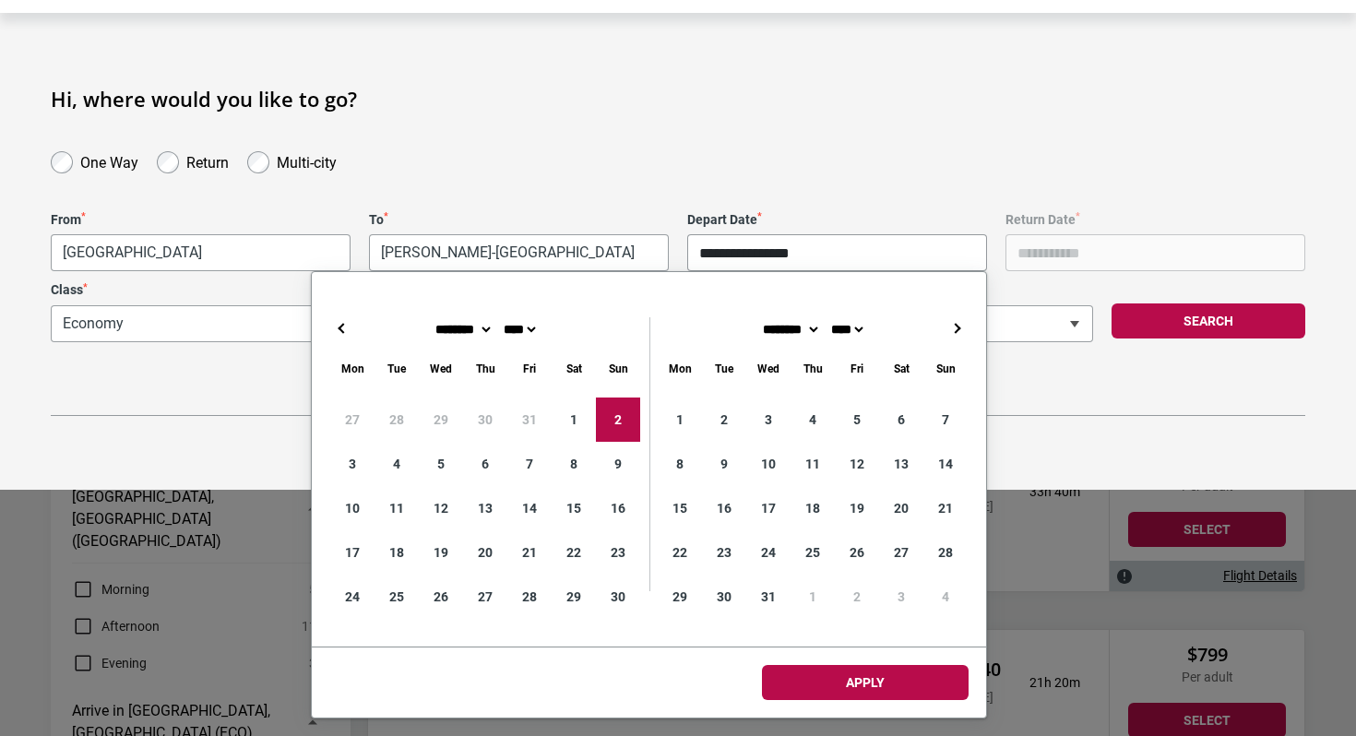
type input "**********"
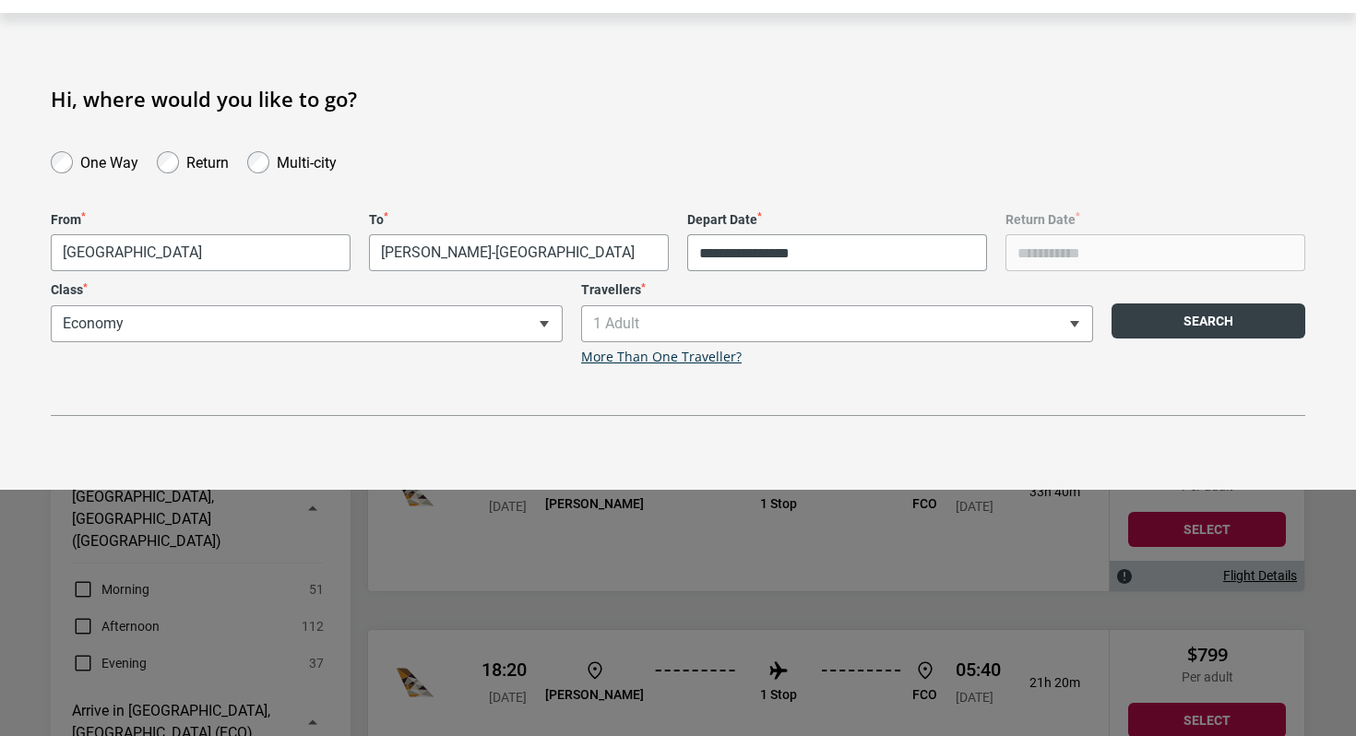
click at [1193, 325] on button "Search" at bounding box center [1209, 320] width 194 height 35
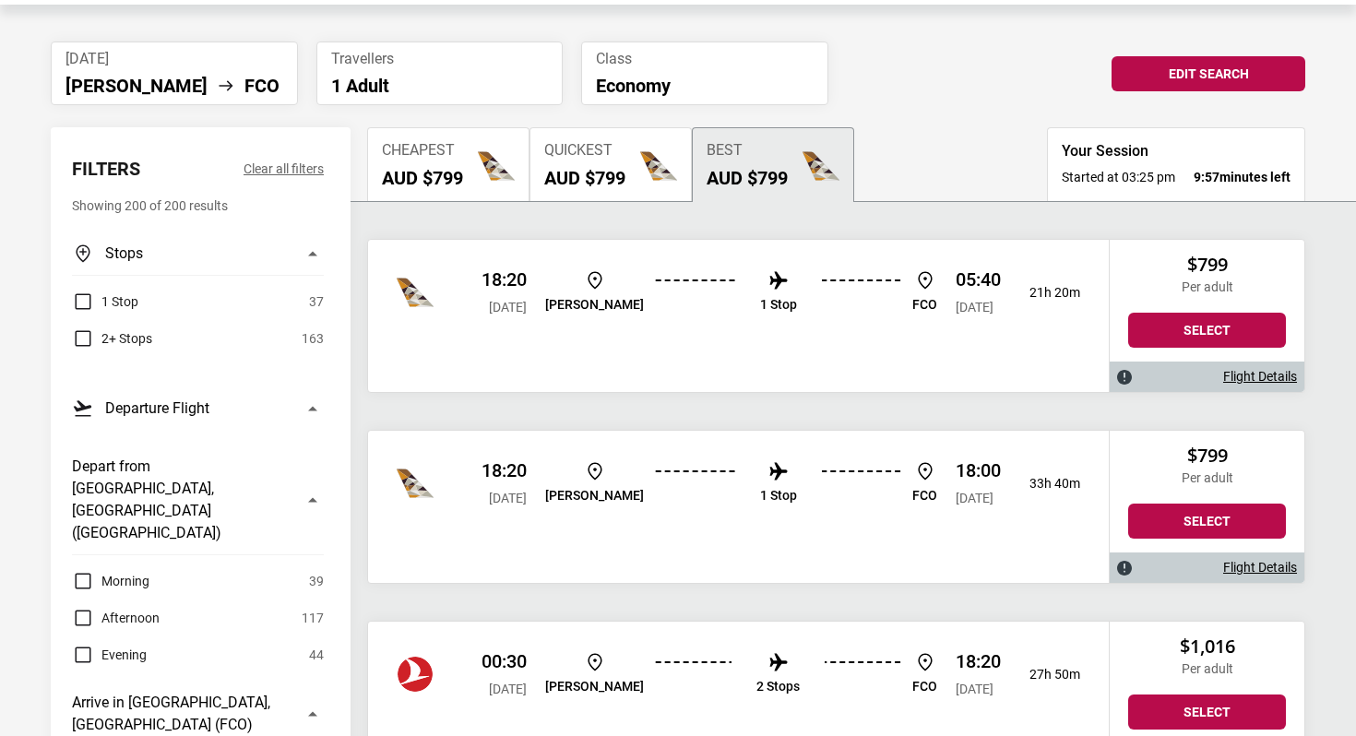
scroll to position [107, 0]
click at [1258, 377] on link "Flight Details" at bounding box center [1260, 376] width 74 height 16
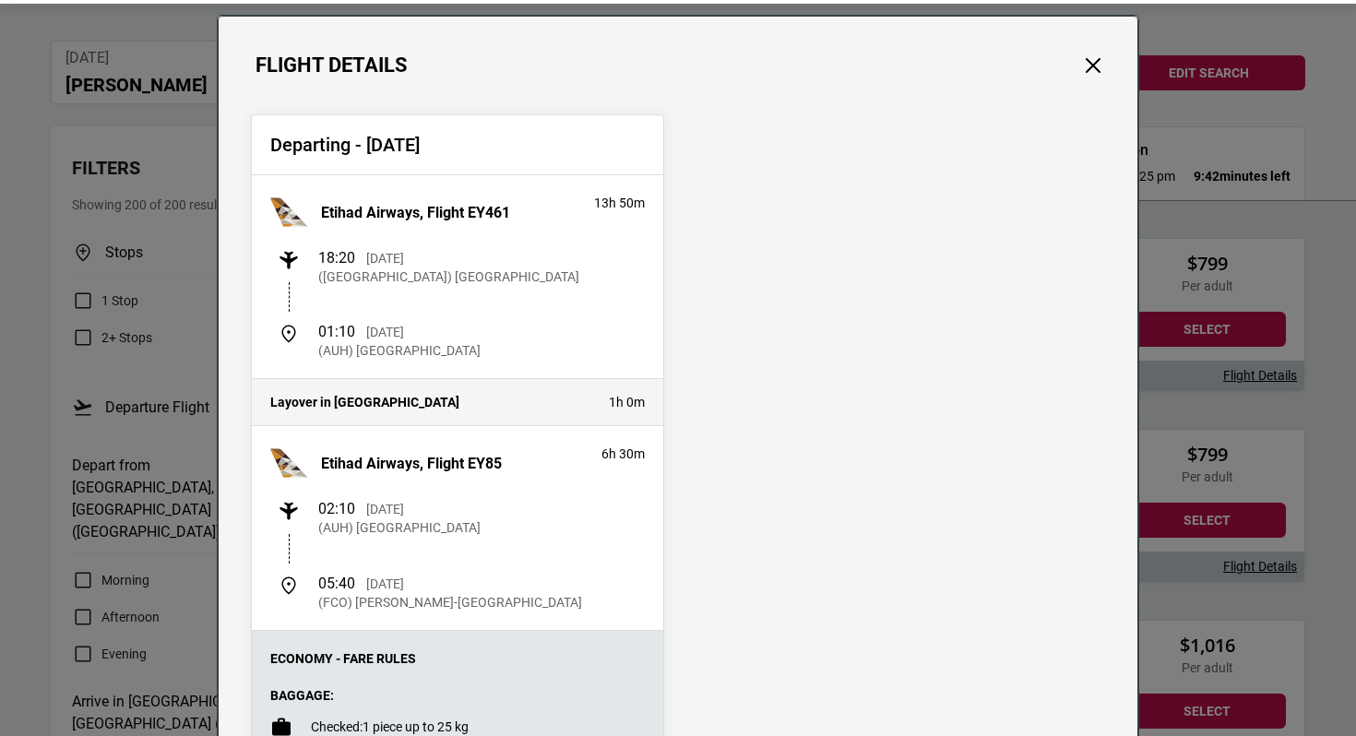
scroll to position [23, 0]
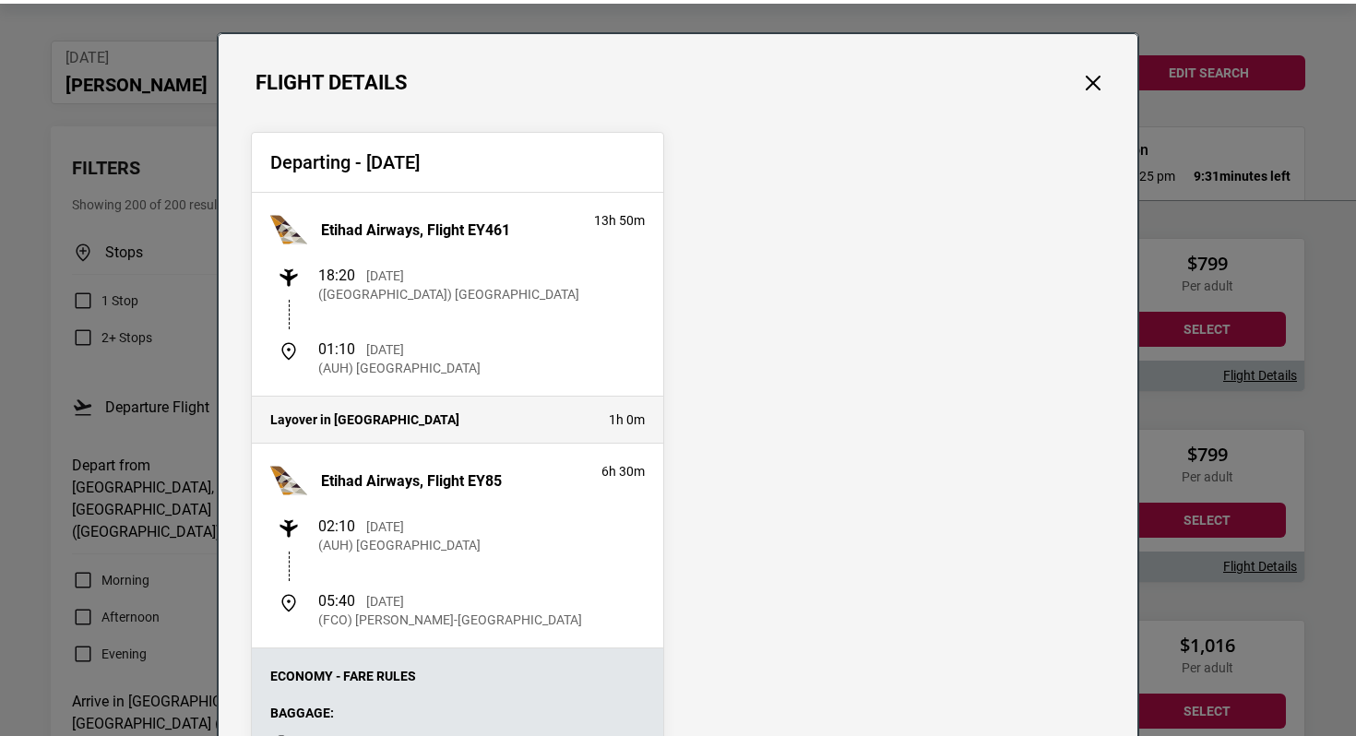
click at [1224, 359] on div "Flight Details Departing - [GEOGRAPHIC_DATA][DATE] Etihad Airways, Flight EY461…" at bounding box center [678, 368] width 1356 height 736
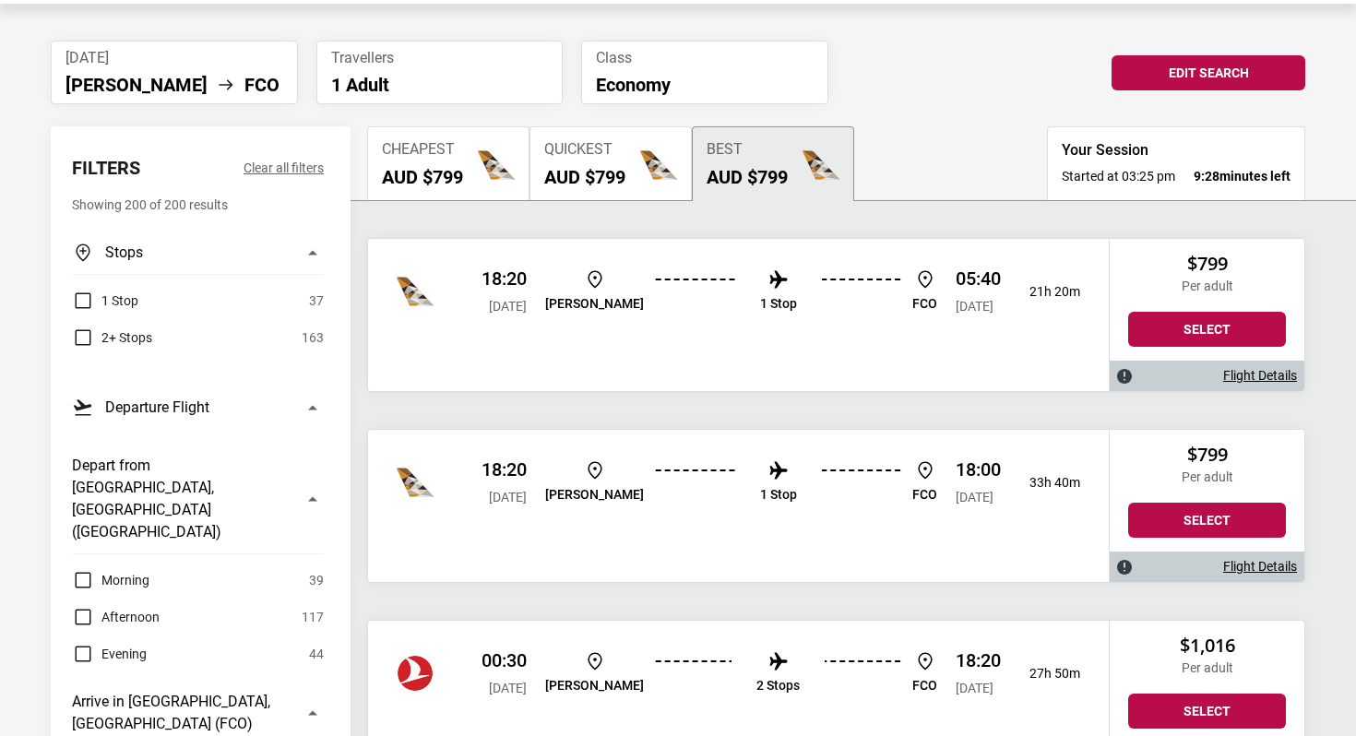
drag, startPoint x: 1166, startPoint y: 518, endPoint x: 1078, endPoint y: 668, distance: 173.2
click at [1280, 565] on link "Flight Details" at bounding box center [1260, 567] width 74 height 16
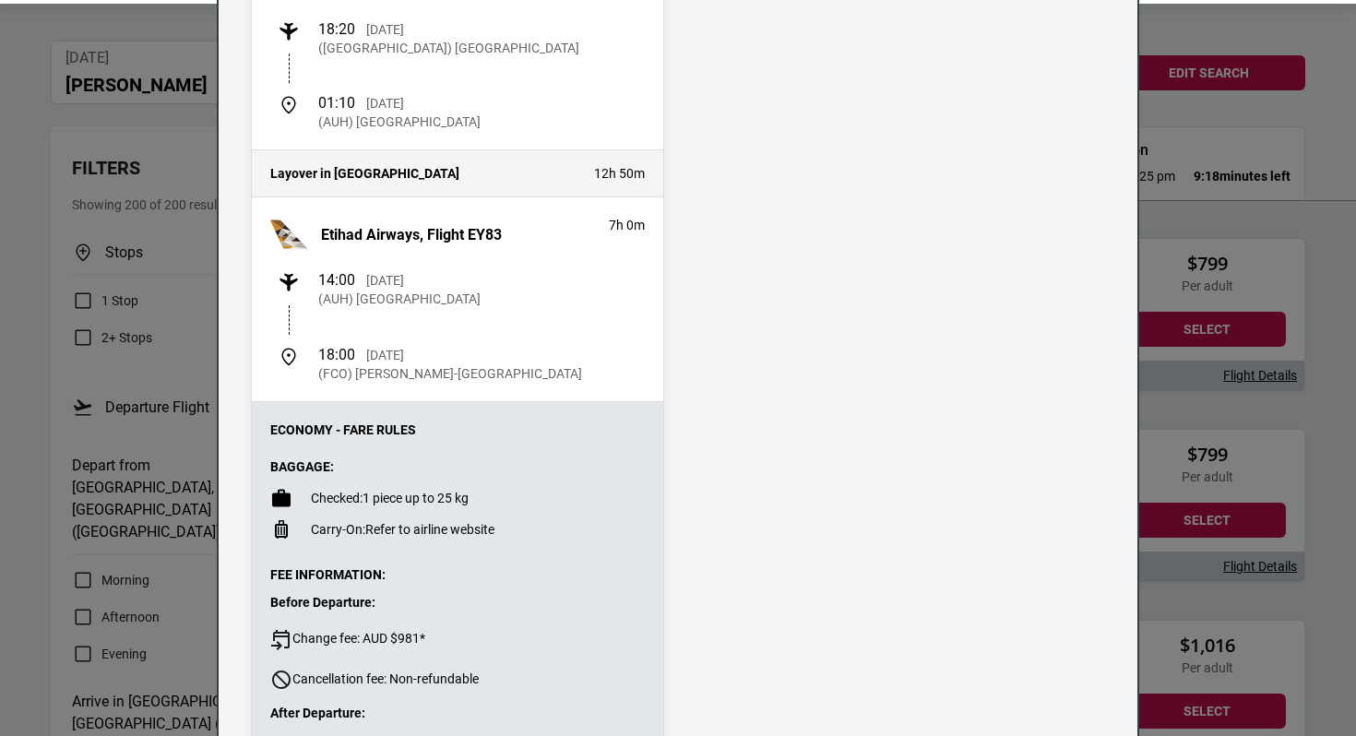
scroll to position [270, 0]
click at [1203, 541] on div "Flight Details Departing - [DATE] Etihad Airways, Flight EY461 13h 50m 18:20 [D…" at bounding box center [678, 368] width 1356 height 736
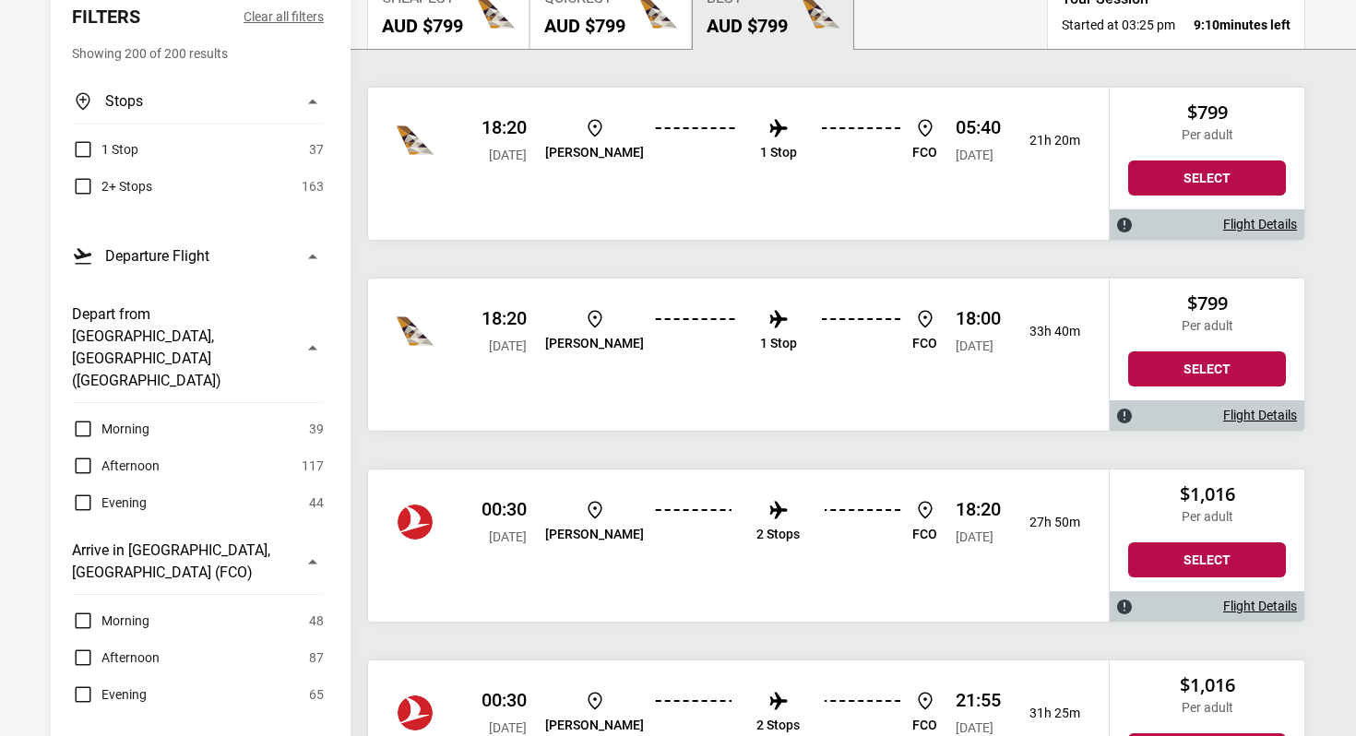
scroll to position [0, 0]
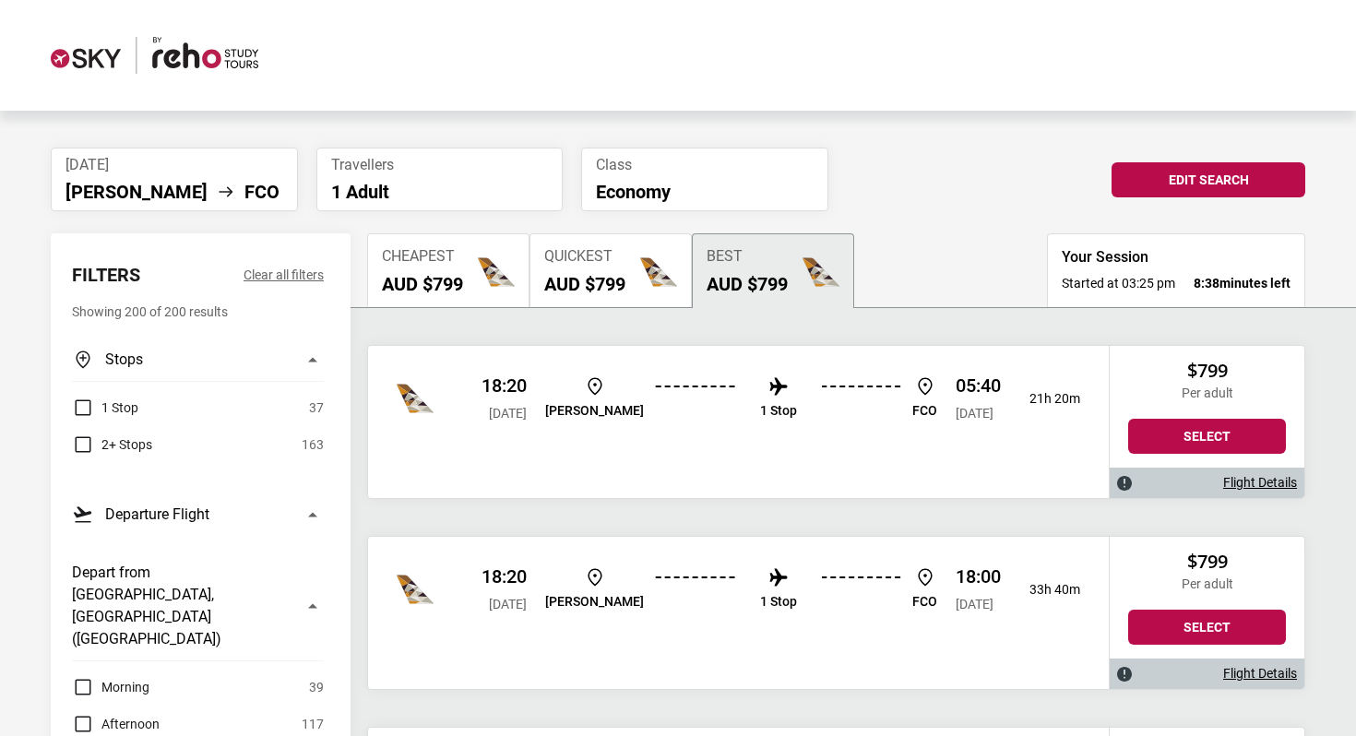
click at [1238, 477] on link "Flight Details" at bounding box center [1260, 483] width 74 height 16
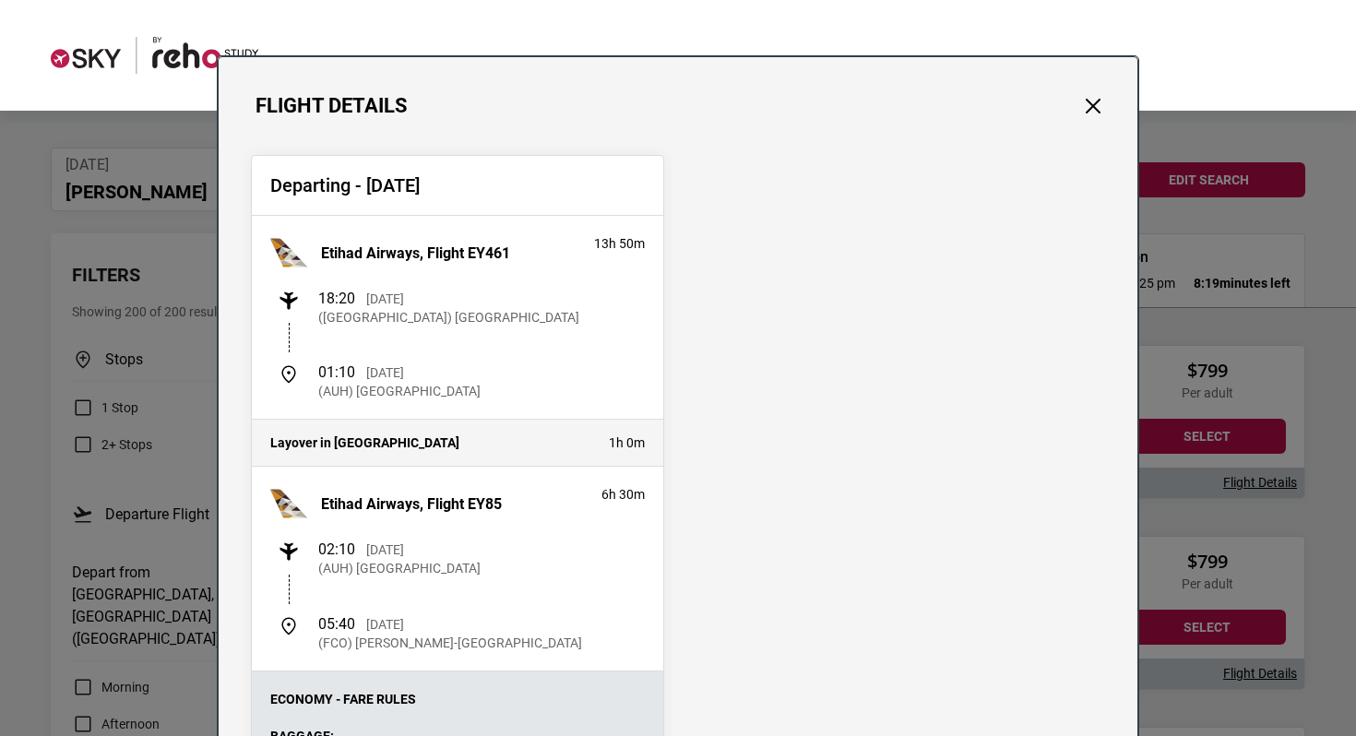
click at [1309, 370] on div "Flight Details Departing - [GEOGRAPHIC_DATA][DATE] Etihad Airways, Flight EY461…" at bounding box center [678, 368] width 1356 height 736
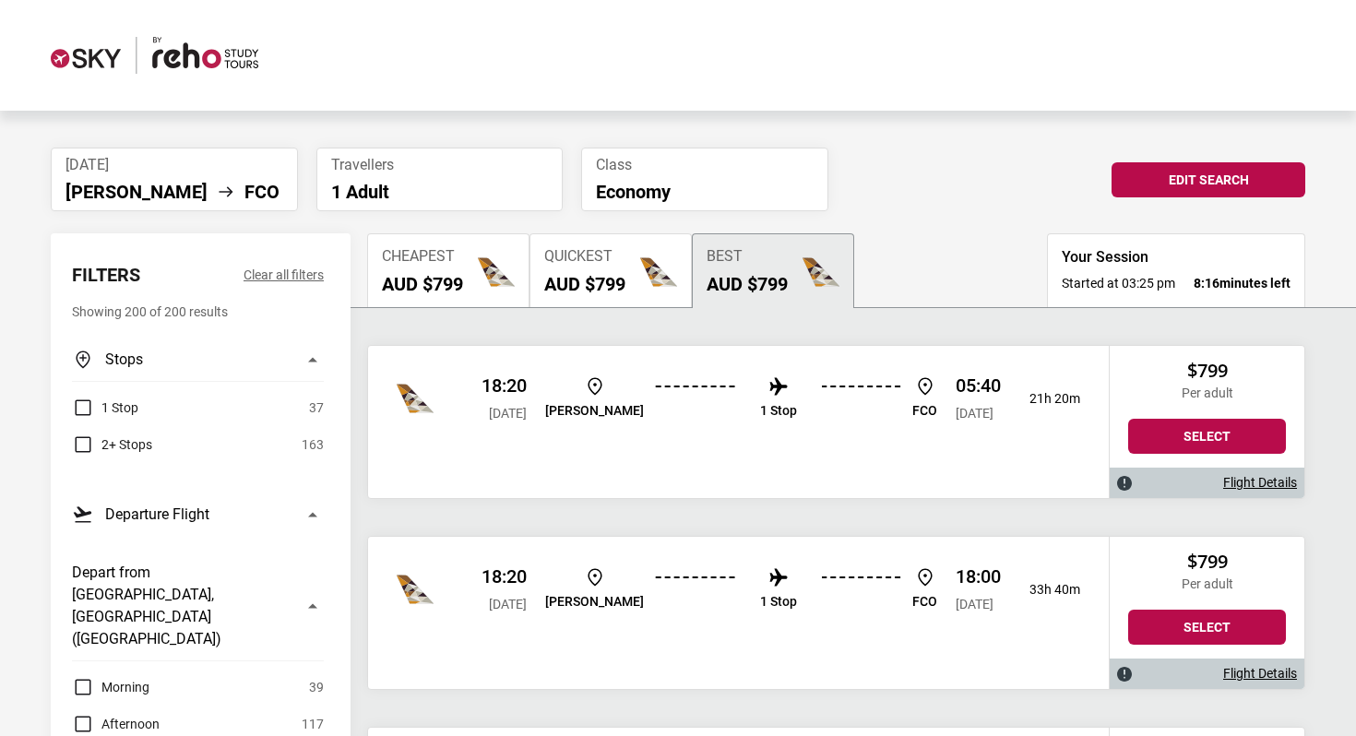
click at [1269, 476] on link "Flight Details" at bounding box center [1260, 483] width 74 height 16
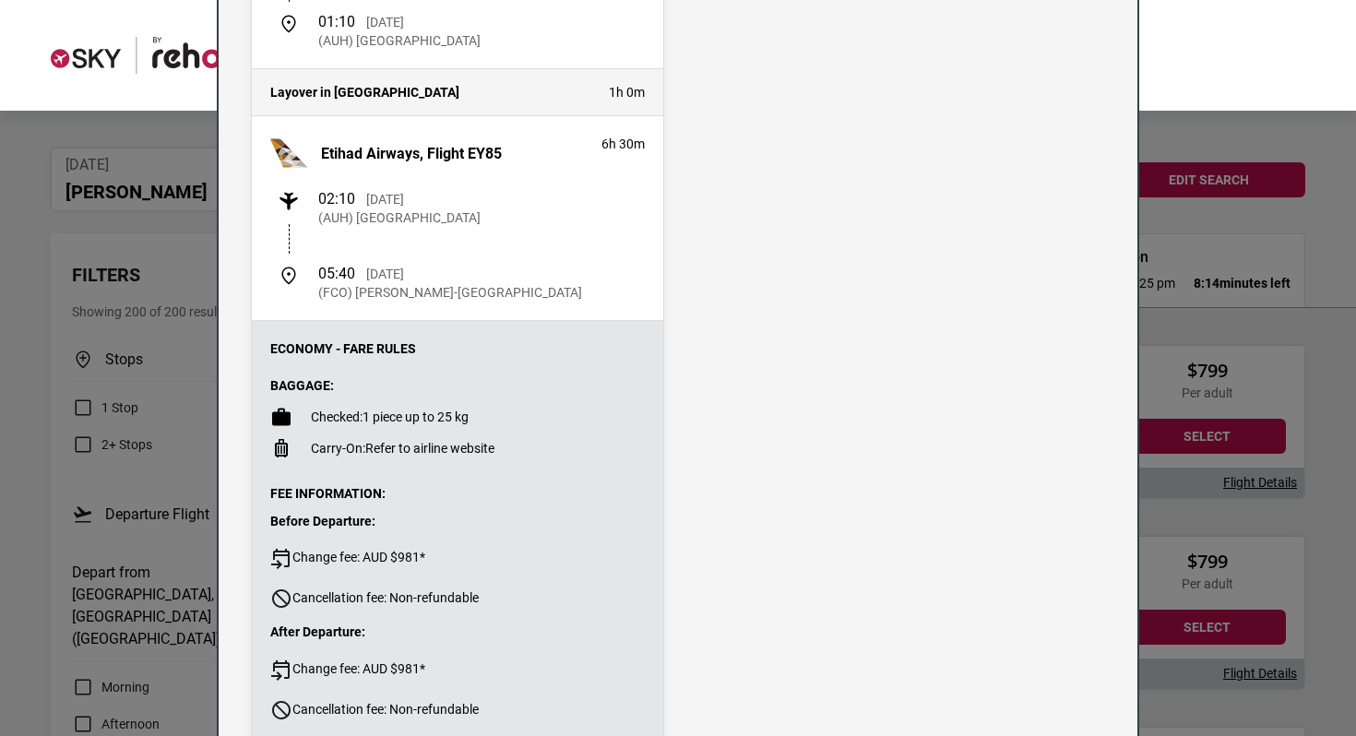
scroll to position [352, 0]
click at [1159, 394] on div "Flight Details Departing - [GEOGRAPHIC_DATA][DATE] Etihad Airways, Flight EY461…" at bounding box center [678, 368] width 1356 height 736
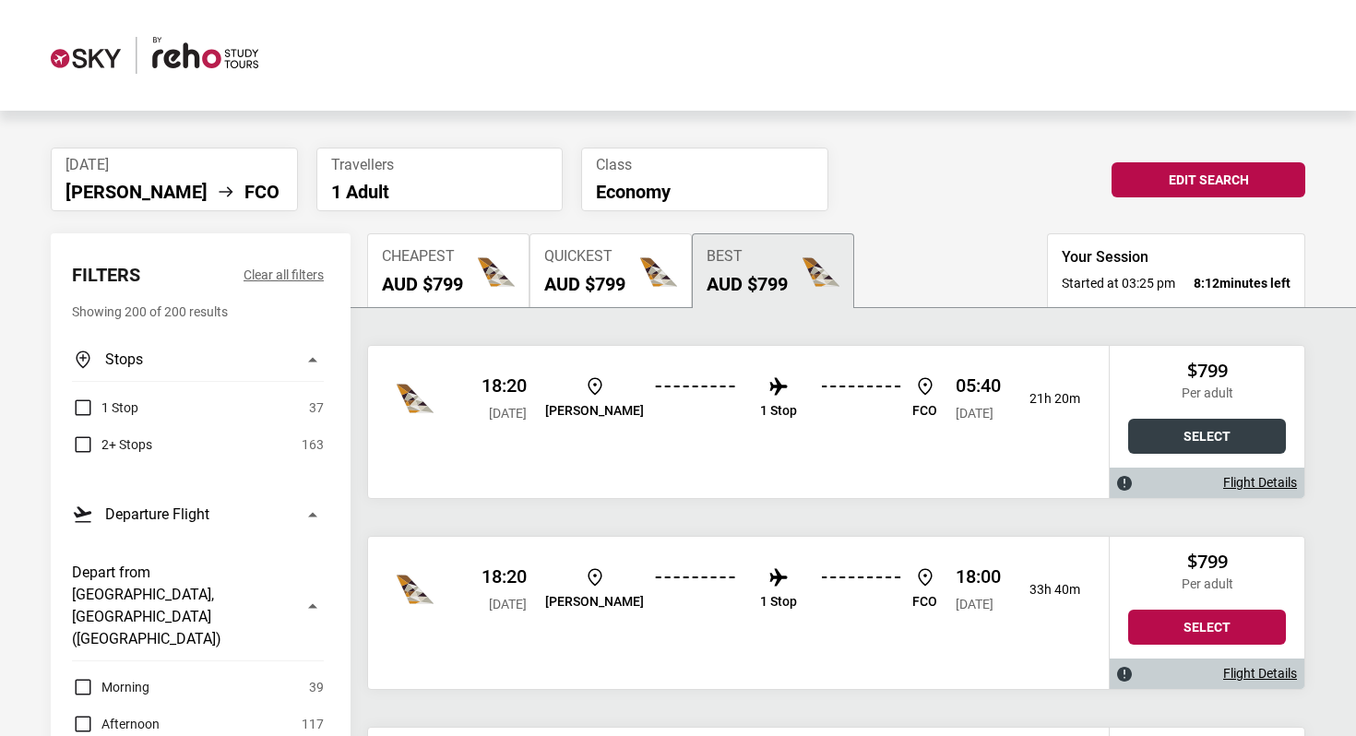
click at [1171, 421] on button "Select" at bounding box center [1207, 436] width 158 height 35
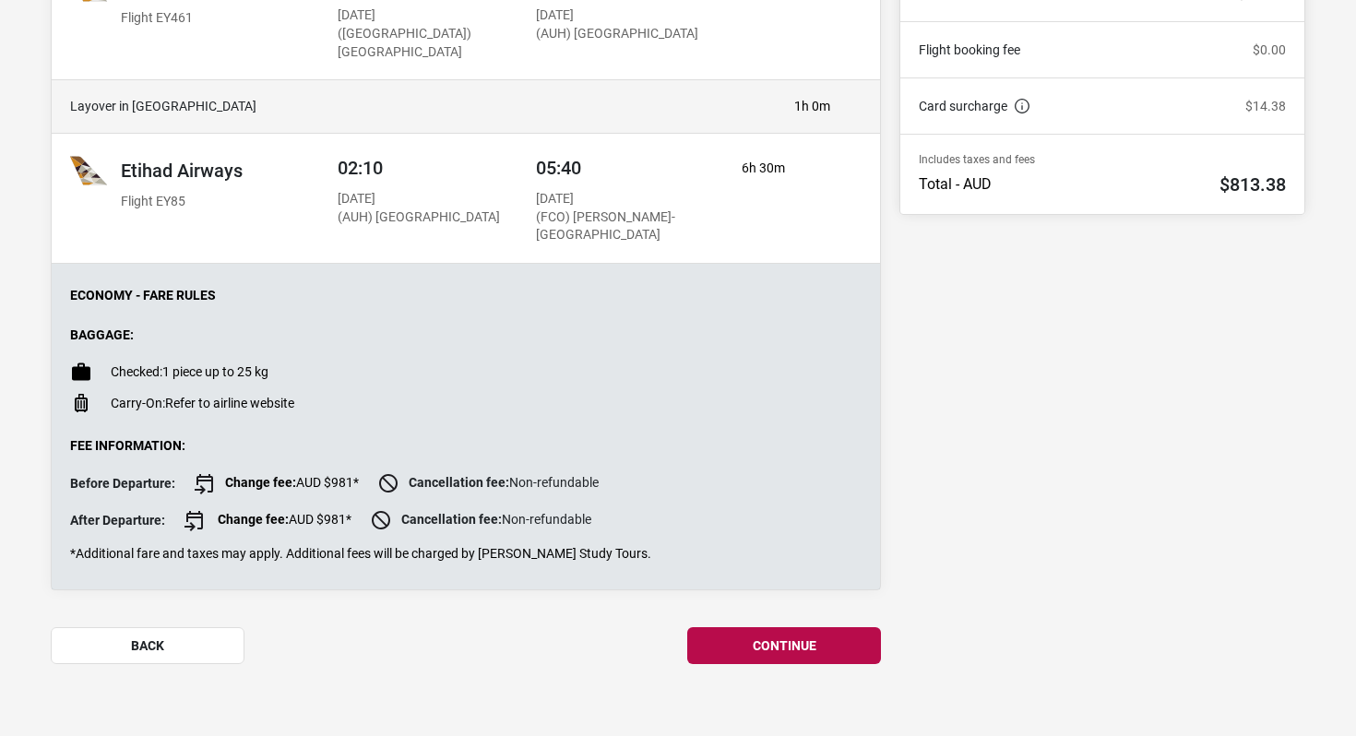
scroll to position [488, 0]
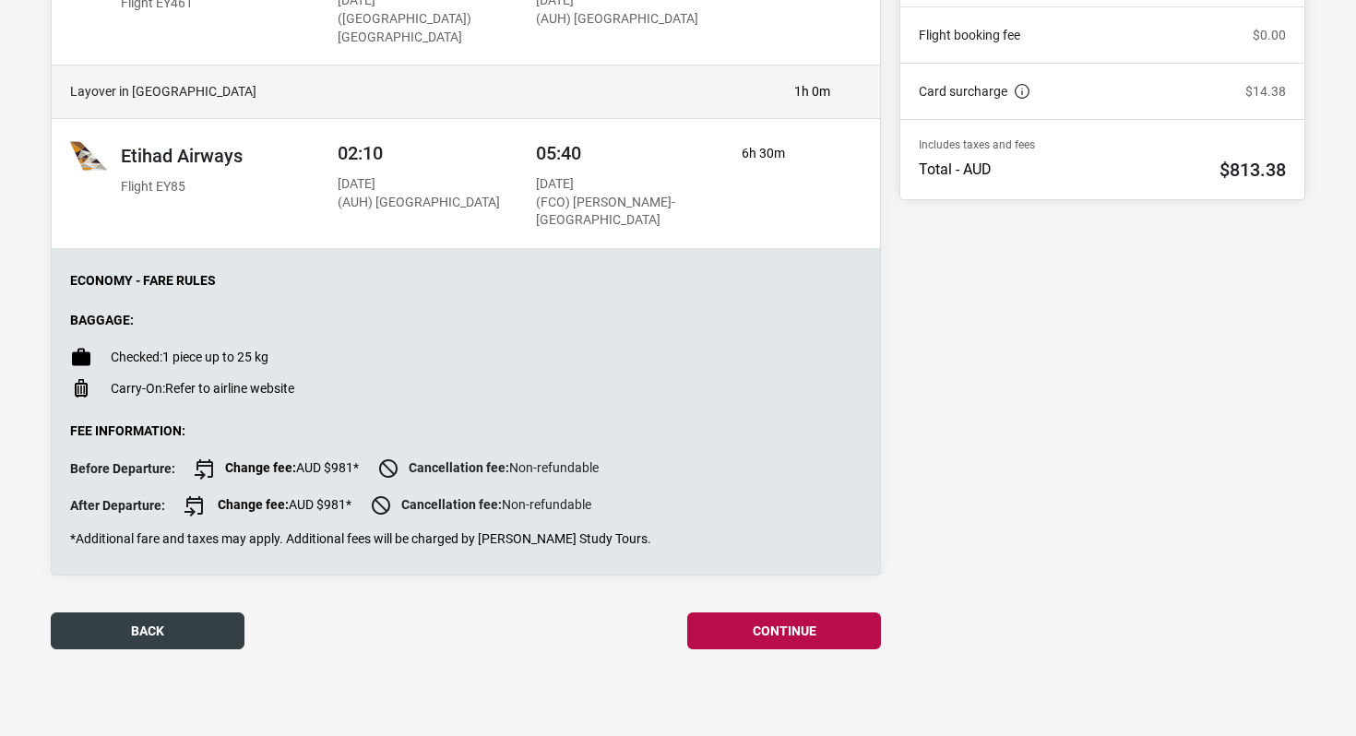
click at [170, 623] on button "back" at bounding box center [148, 630] width 194 height 37
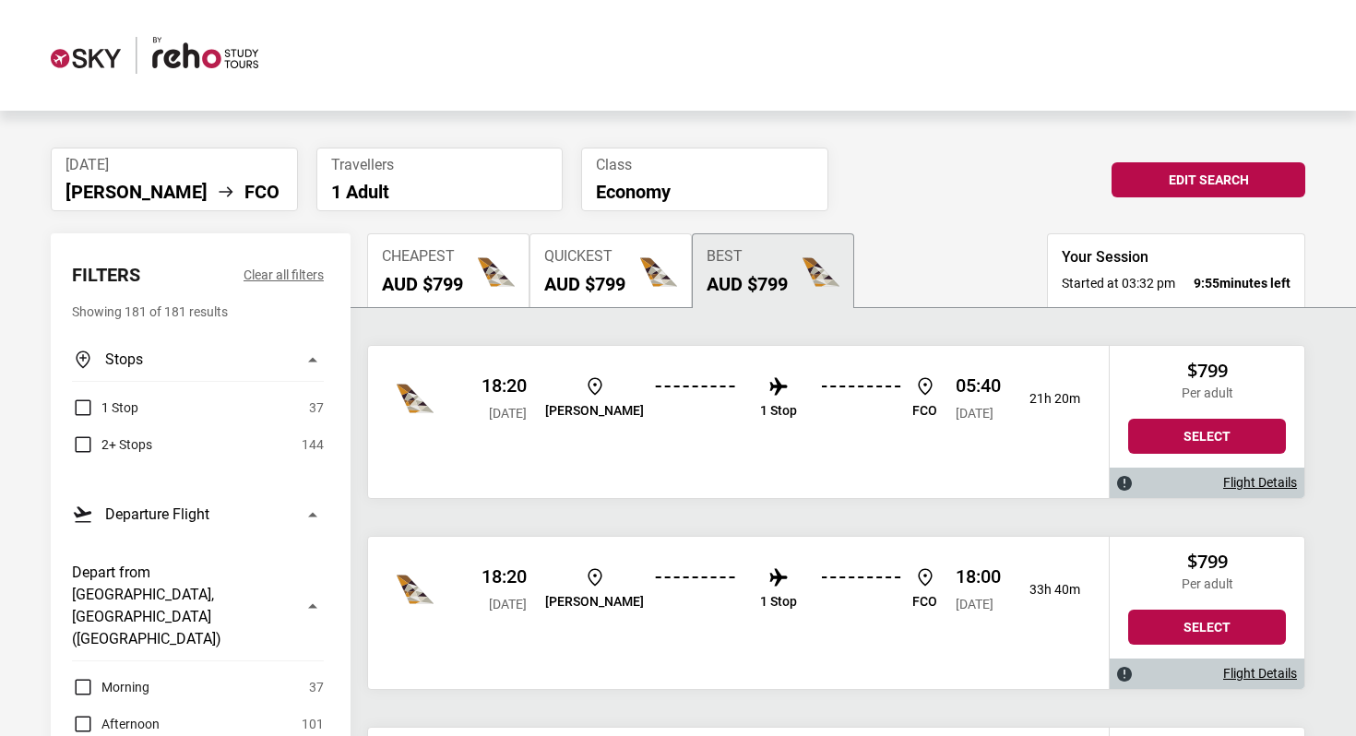
click at [139, 61] on img at bounding box center [155, 55] width 208 height 37
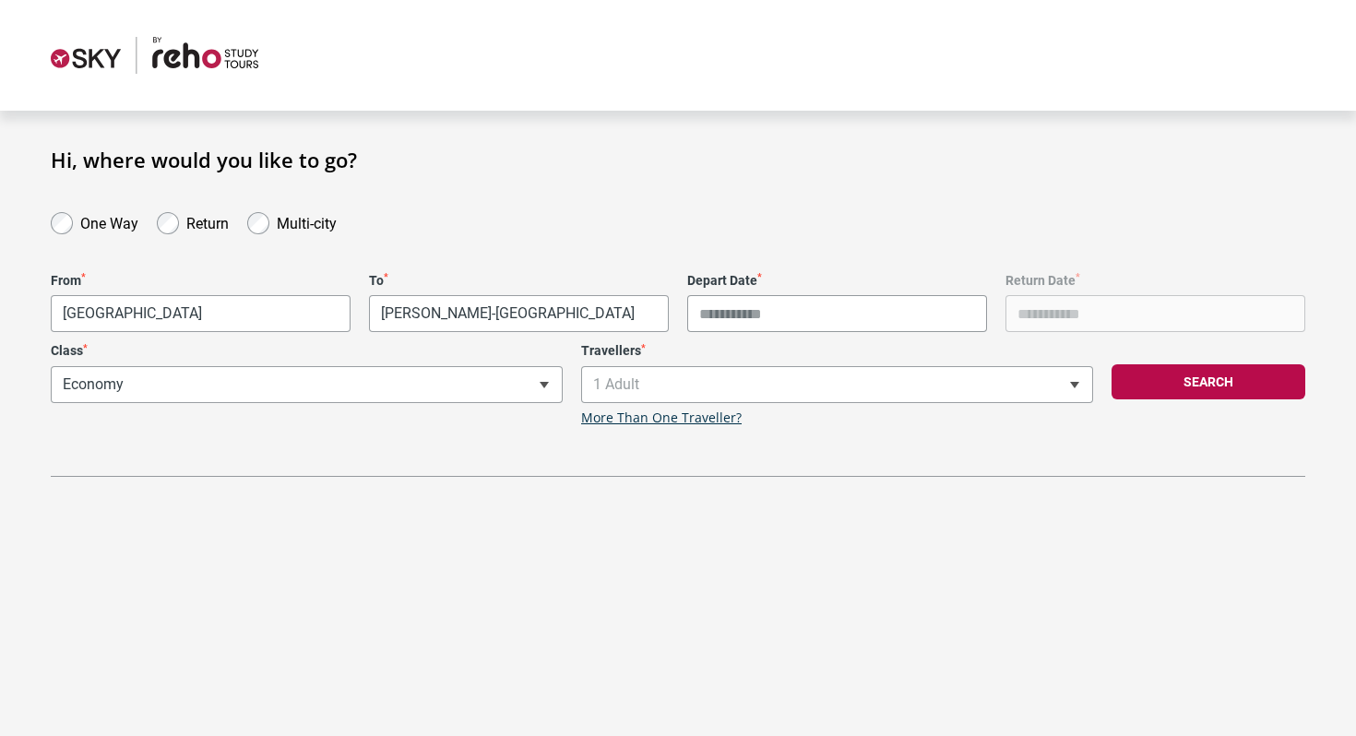
type input "**********"
click at [114, 53] on img at bounding box center [155, 55] width 208 height 37
